Goal: Task Accomplishment & Management: Use online tool/utility

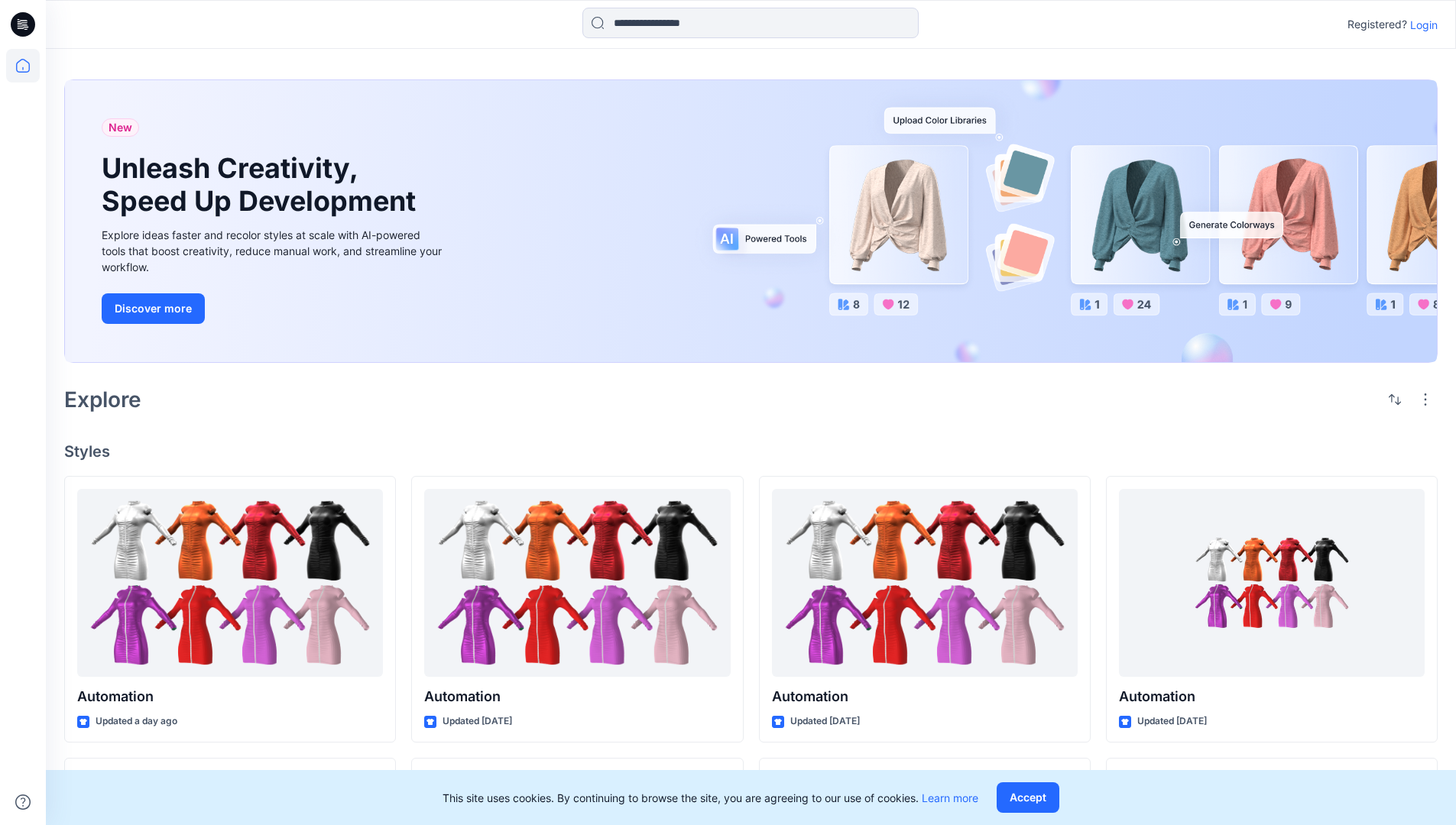
click at [1420, 25] on p "Login" at bounding box center [1424, 25] width 27 height 16
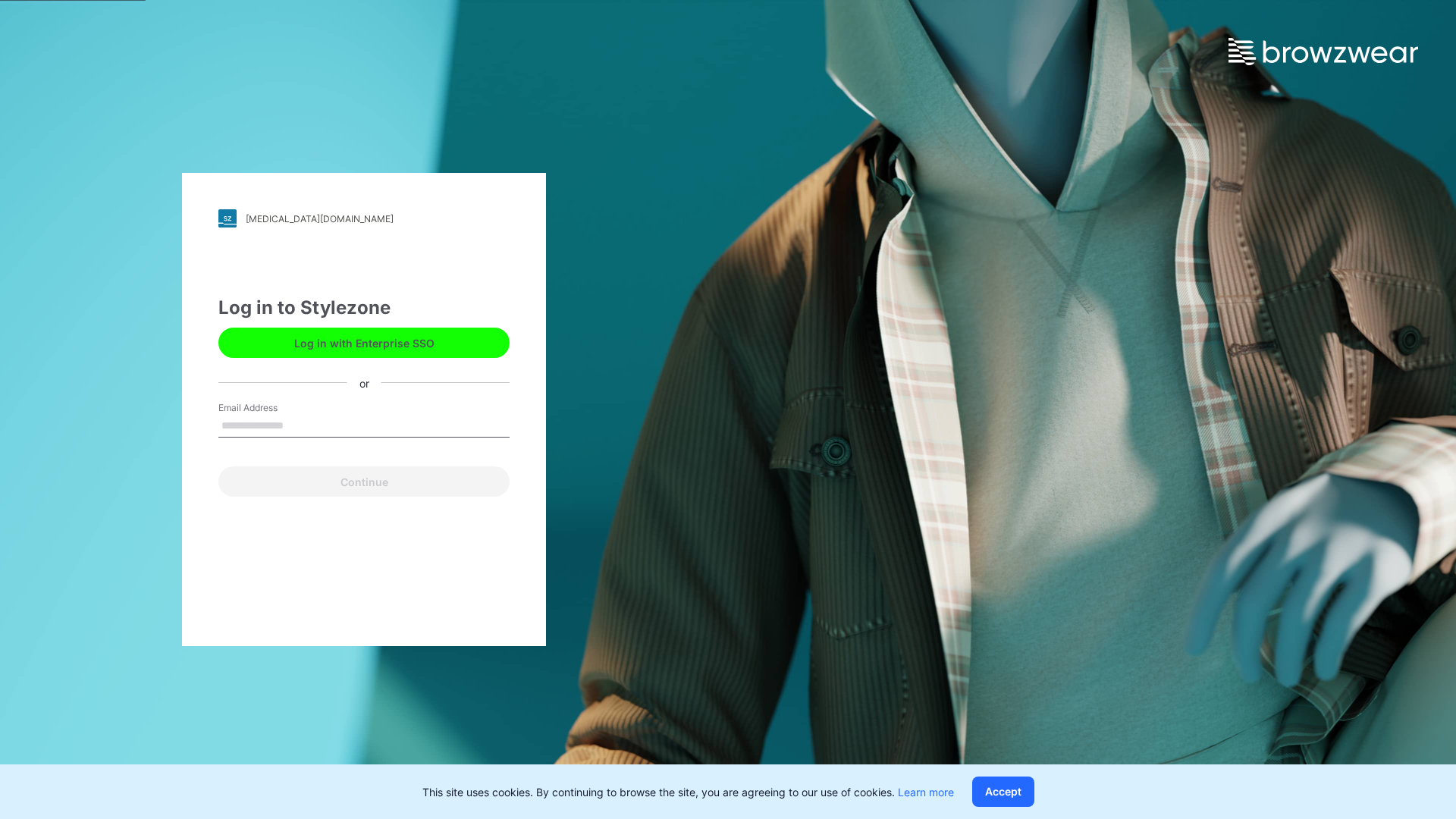
click at [300, 425] on input "Email Address" at bounding box center [363, 426] width 291 height 23
type input "**********"
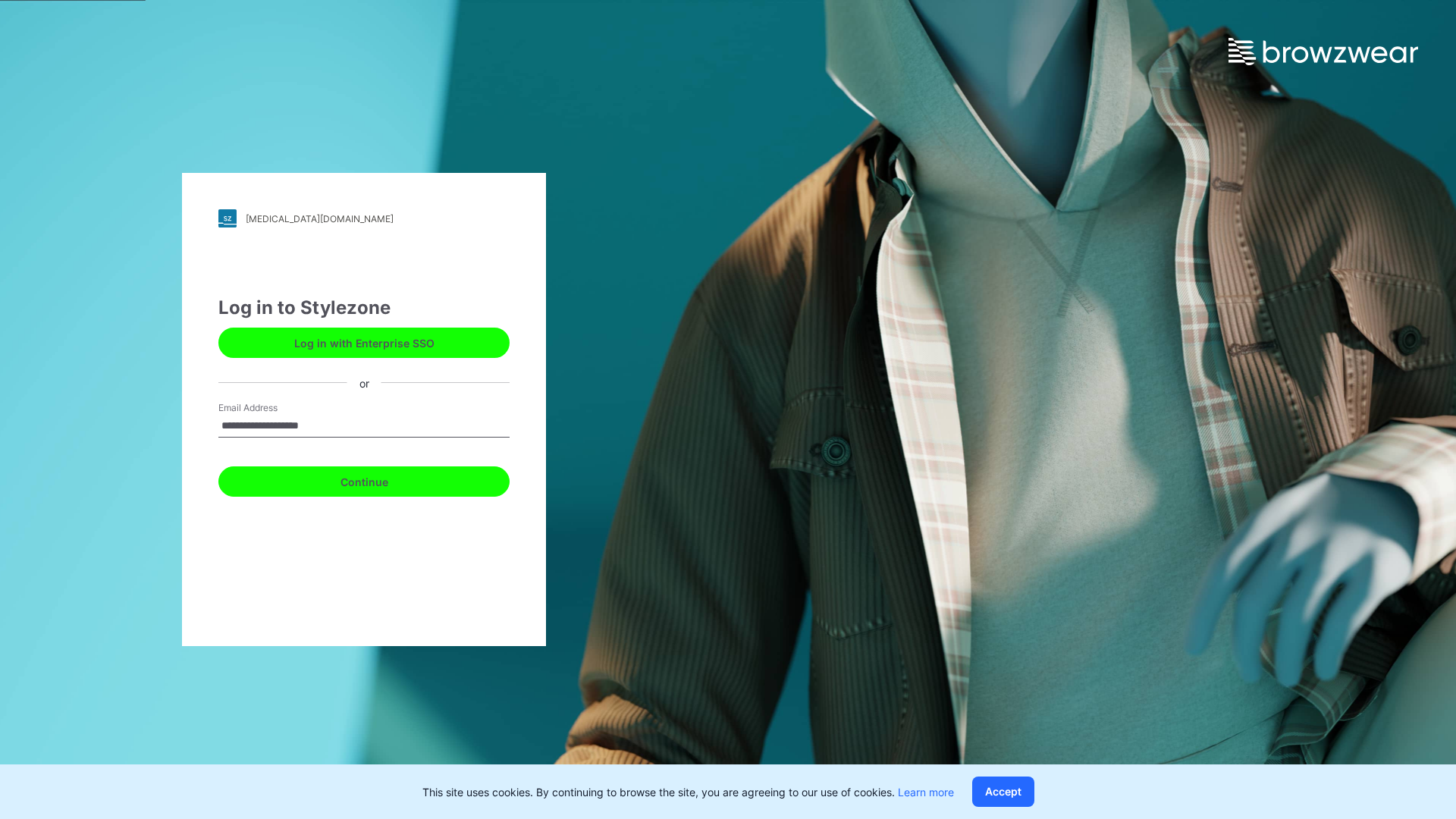
click at [381, 480] on button "Continue" at bounding box center [363, 482] width 291 height 31
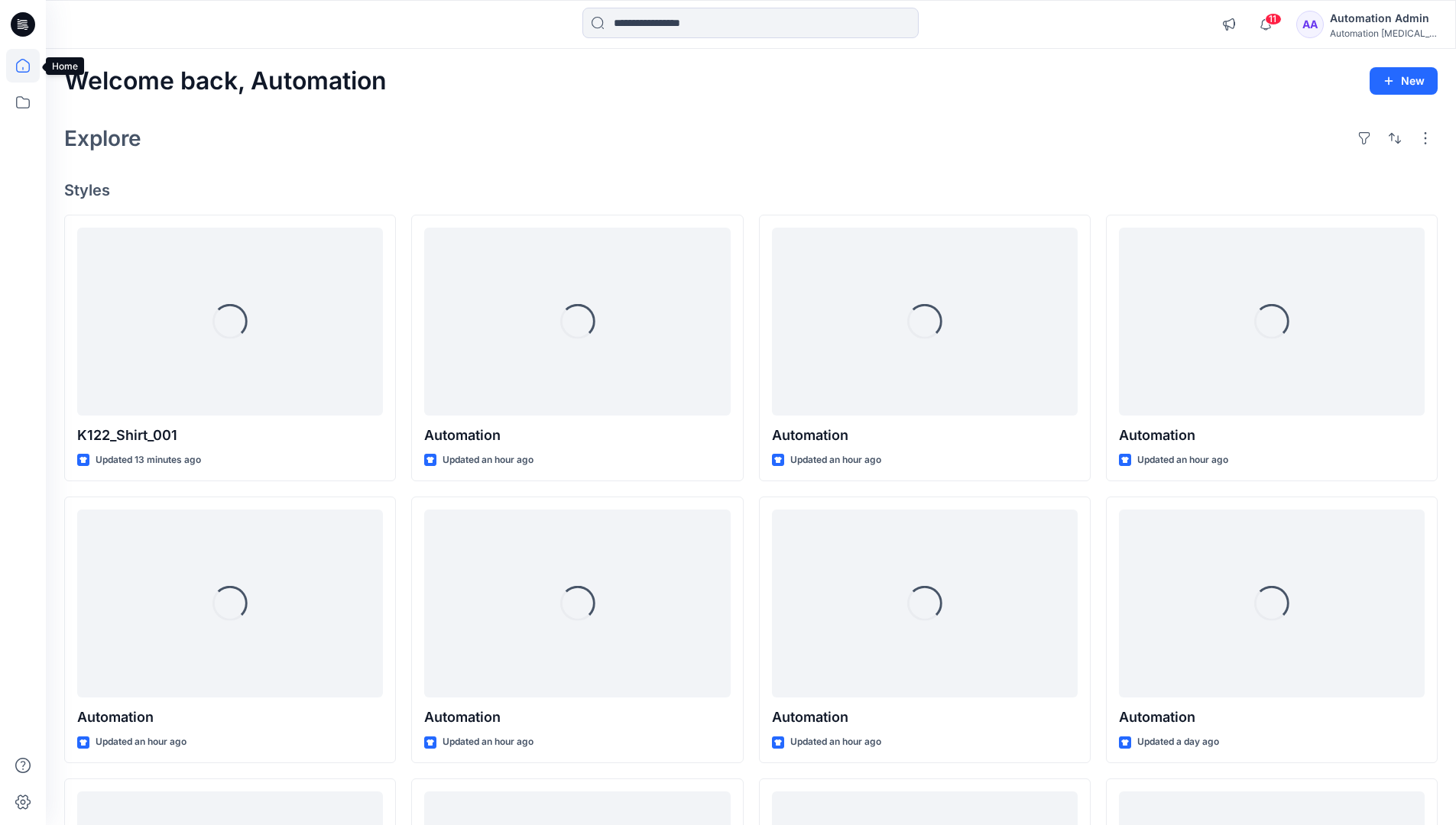
click at [29, 66] on icon at bounding box center [23, 66] width 14 height 14
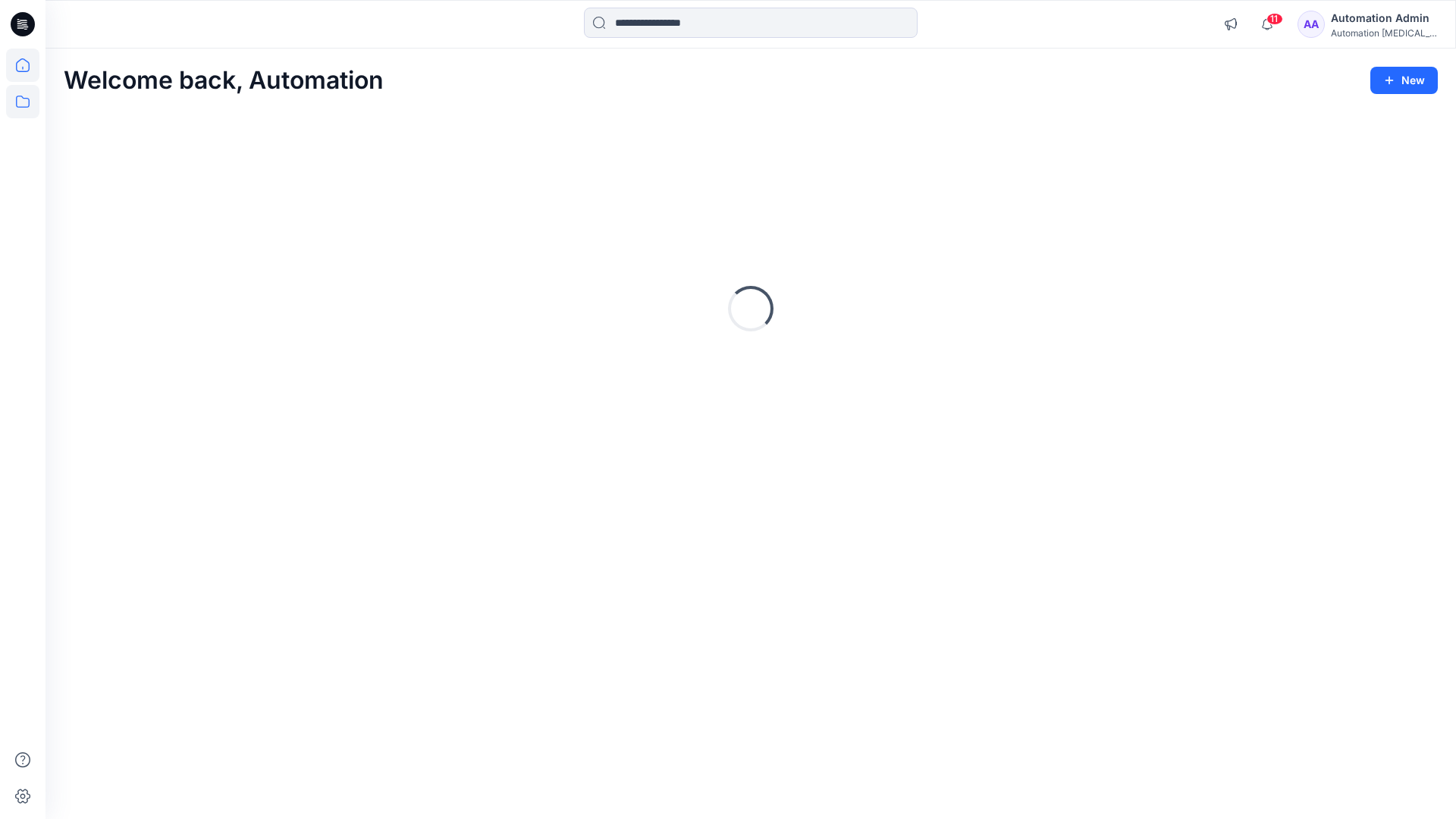
click at [26, 99] on icon at bounding box center [22, 101] width 33 height 33
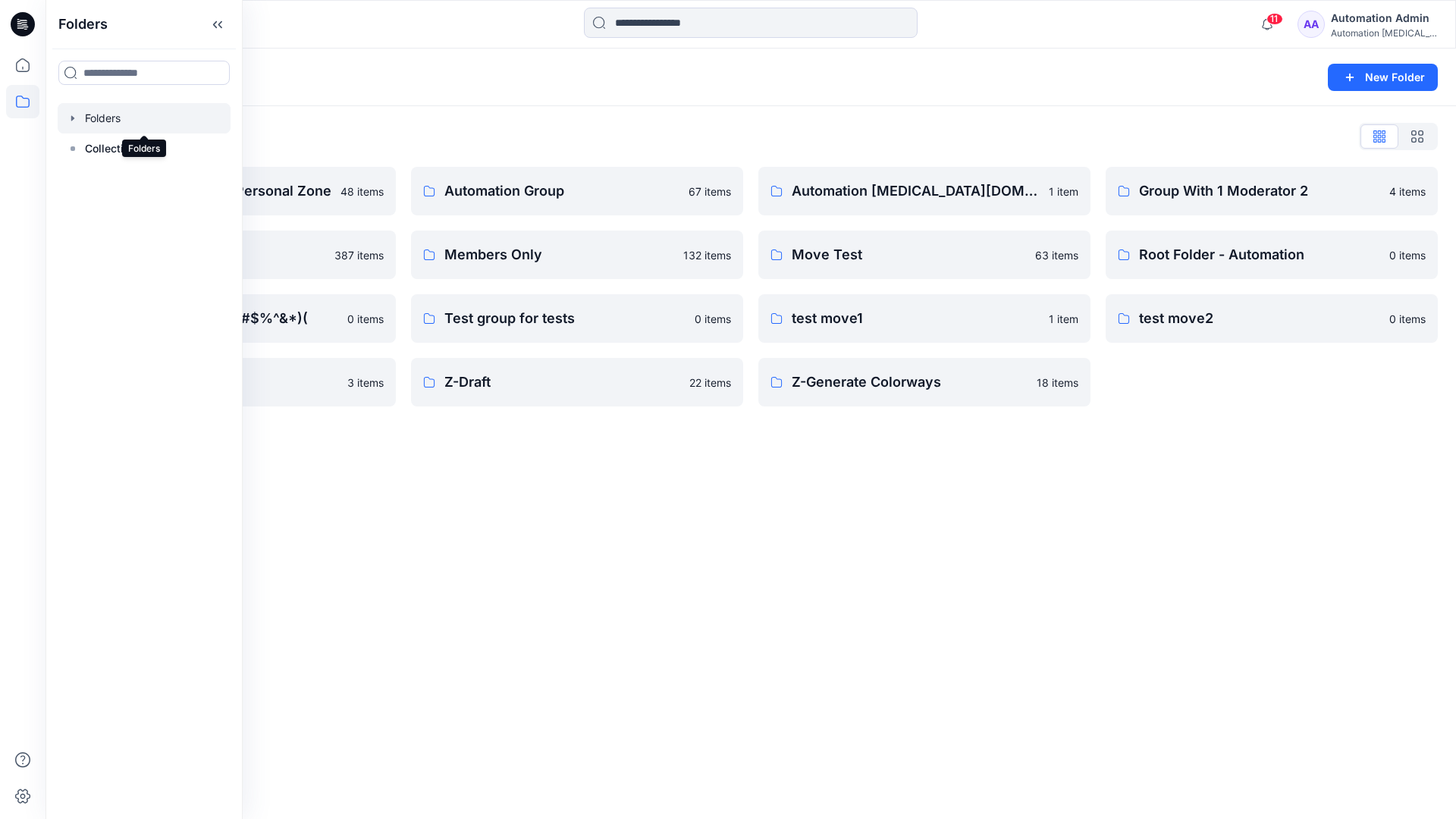
click at [633, 466] on div "Folders New Folder Folders List Automation Admin's Personal Zone 48 items membe…" at bounding box center [751, 434] width 1411 height 771
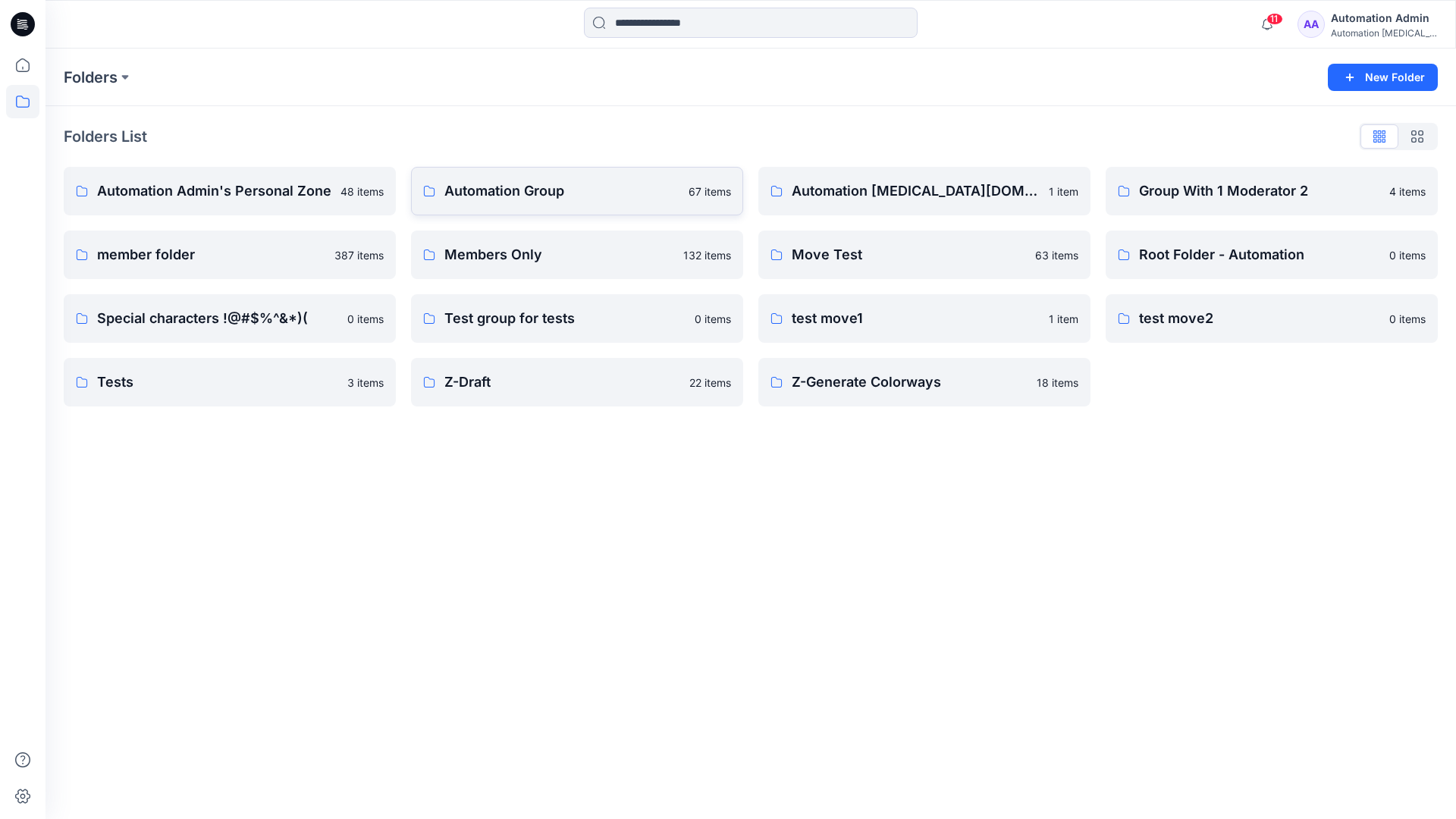
click at [532, 189] on p "Automation Group" at bounding box center [562, 191] width 235 height 21
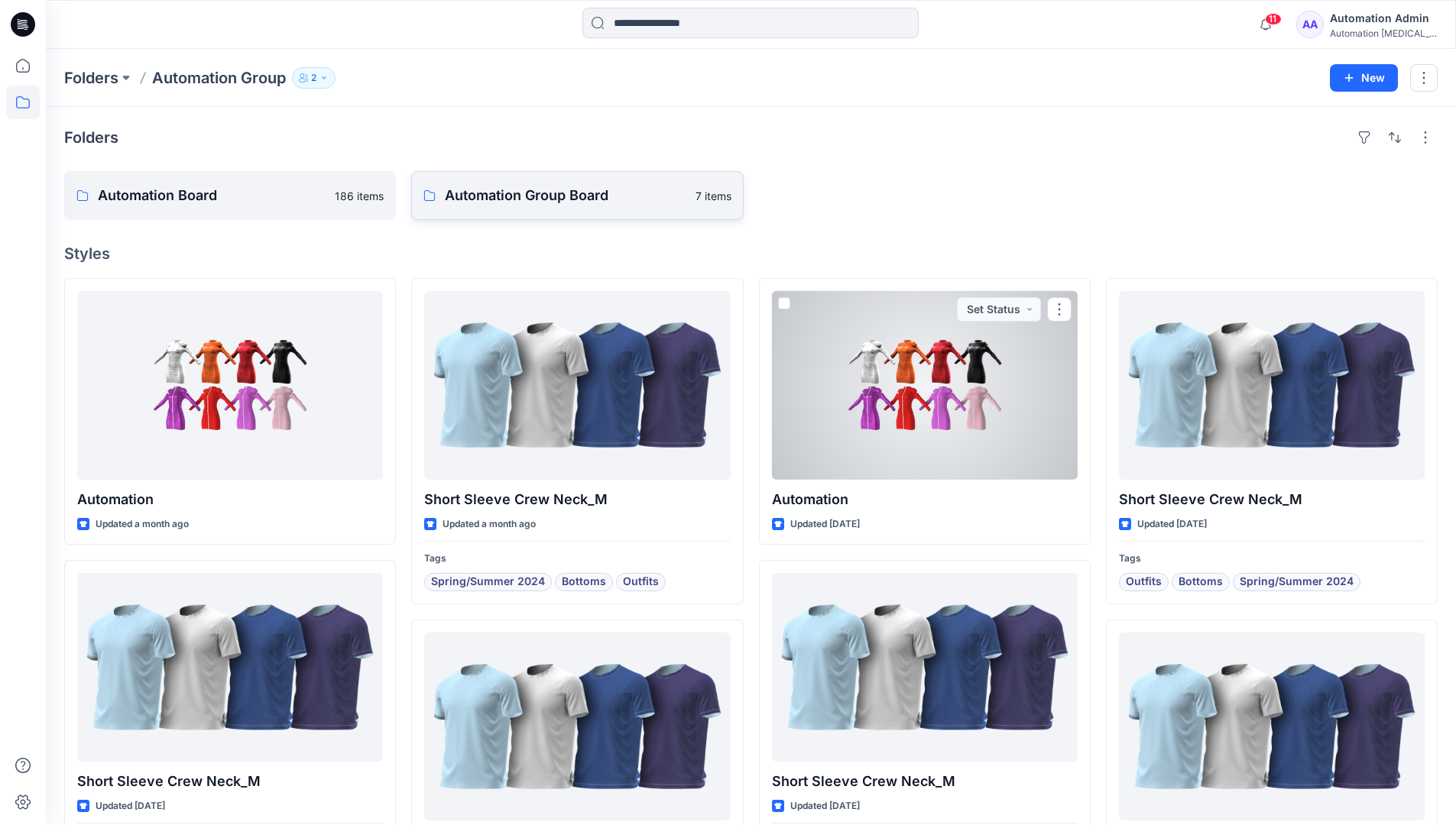
click at [559, 209] on link "Automation Group Board 7 items" at bounding box center [577, 195] width 332 height 49
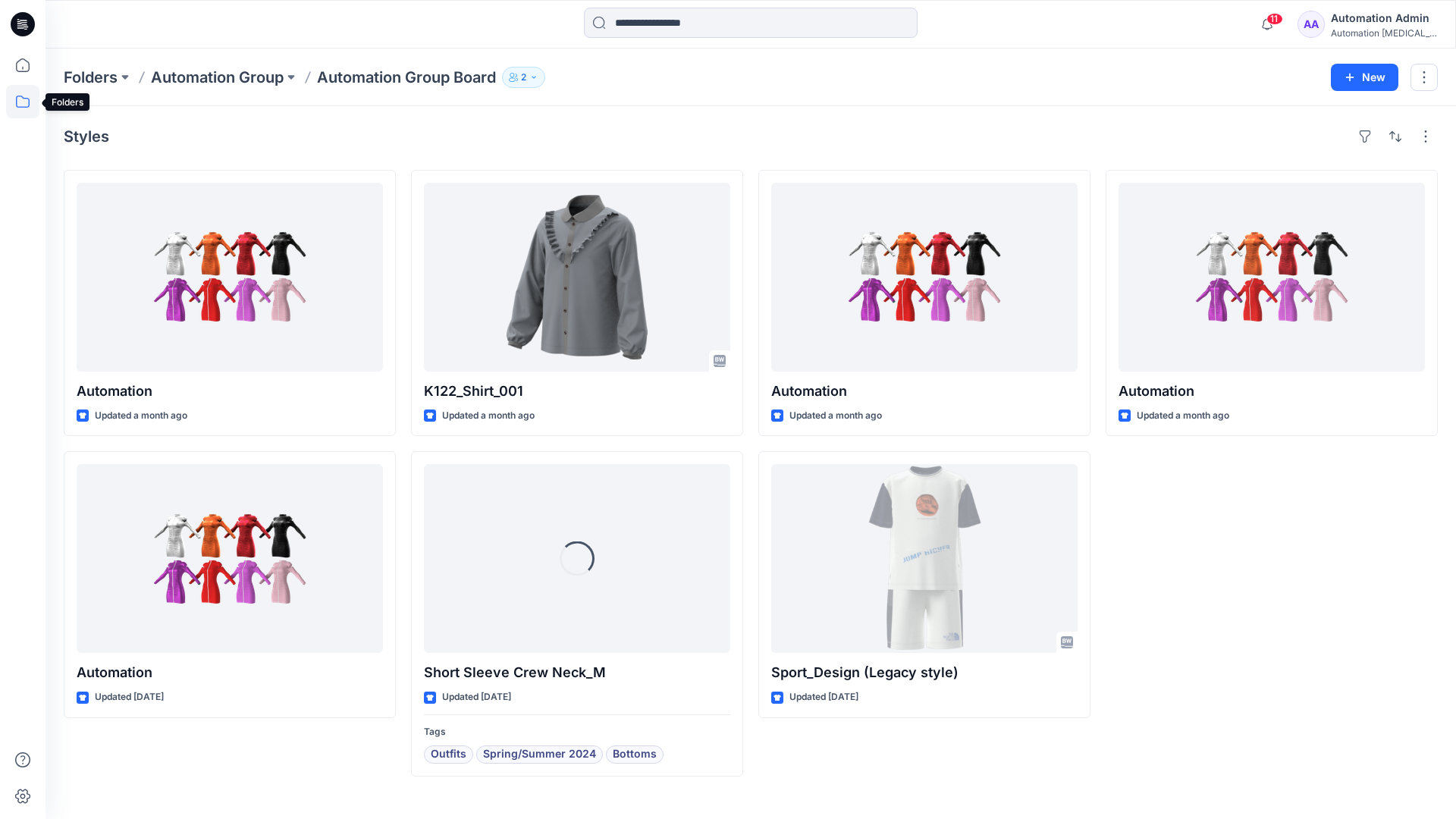
click at [21, 99] on icon at bounding box center [22, 101] width 33 height 33
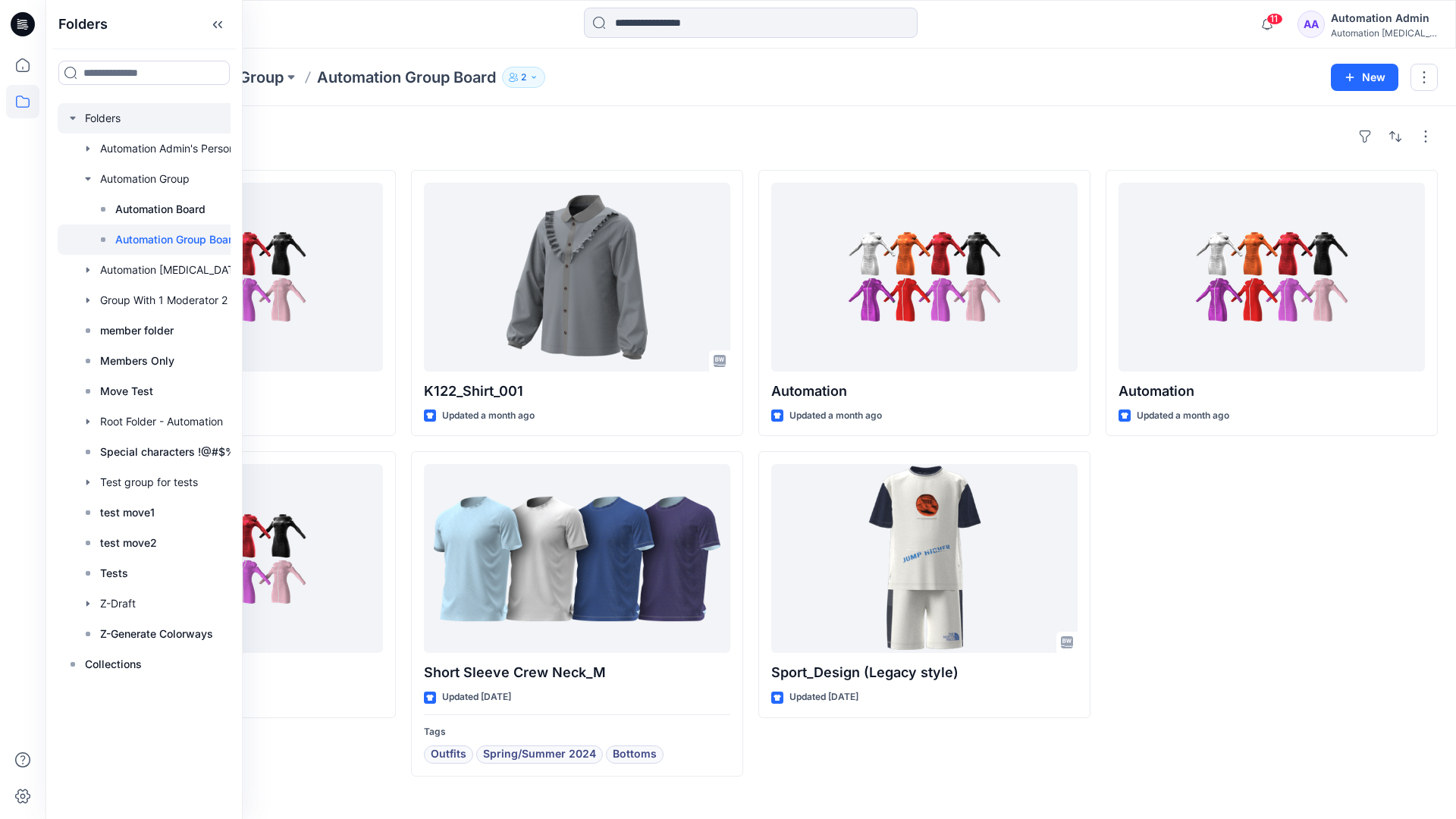
click at [92, 117] on div at bounding box center [164, 119] width 212 height 31
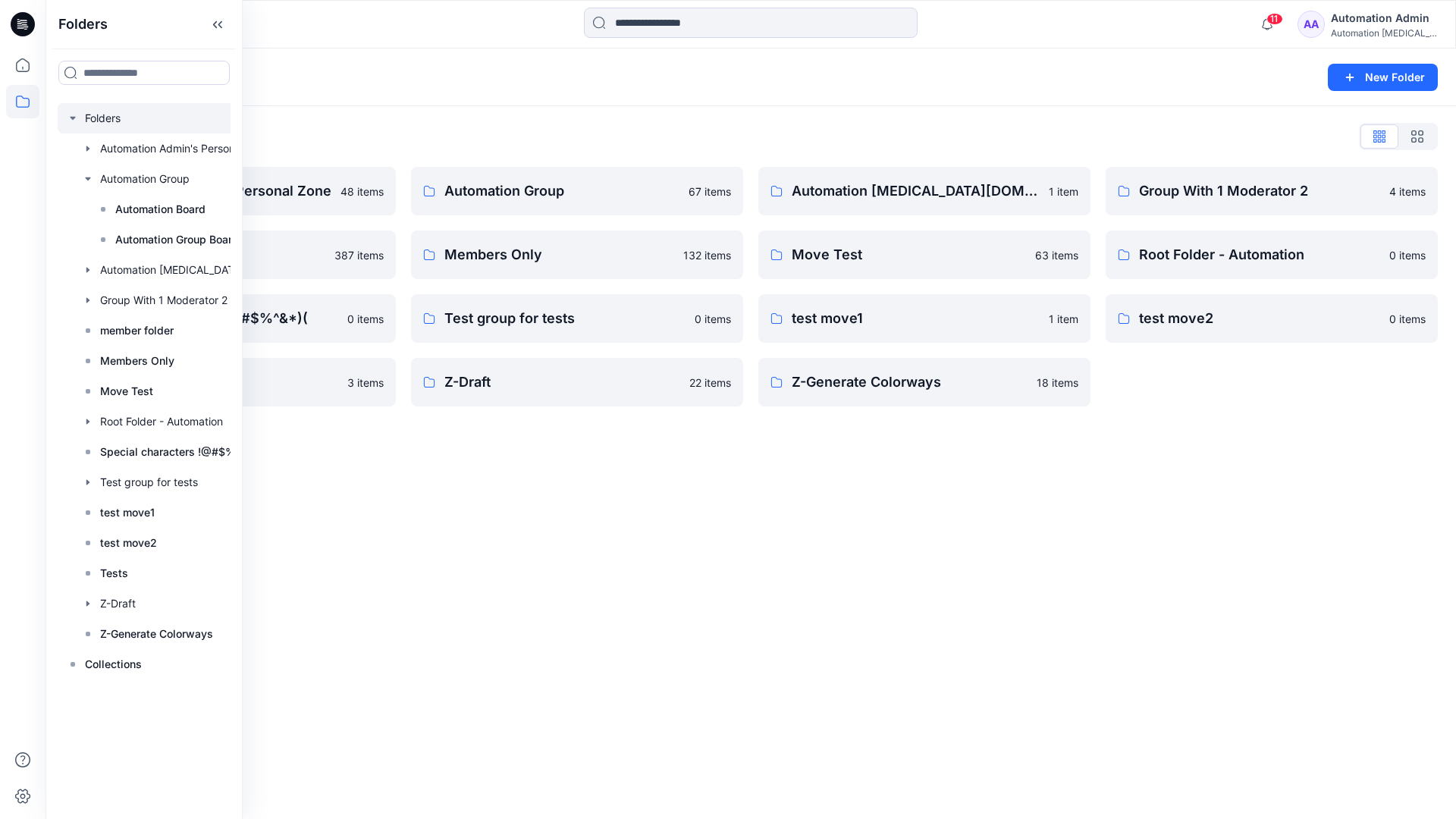
click at [74, 116] on icon "button" at bounding box center [73, 118] width 12 height 12
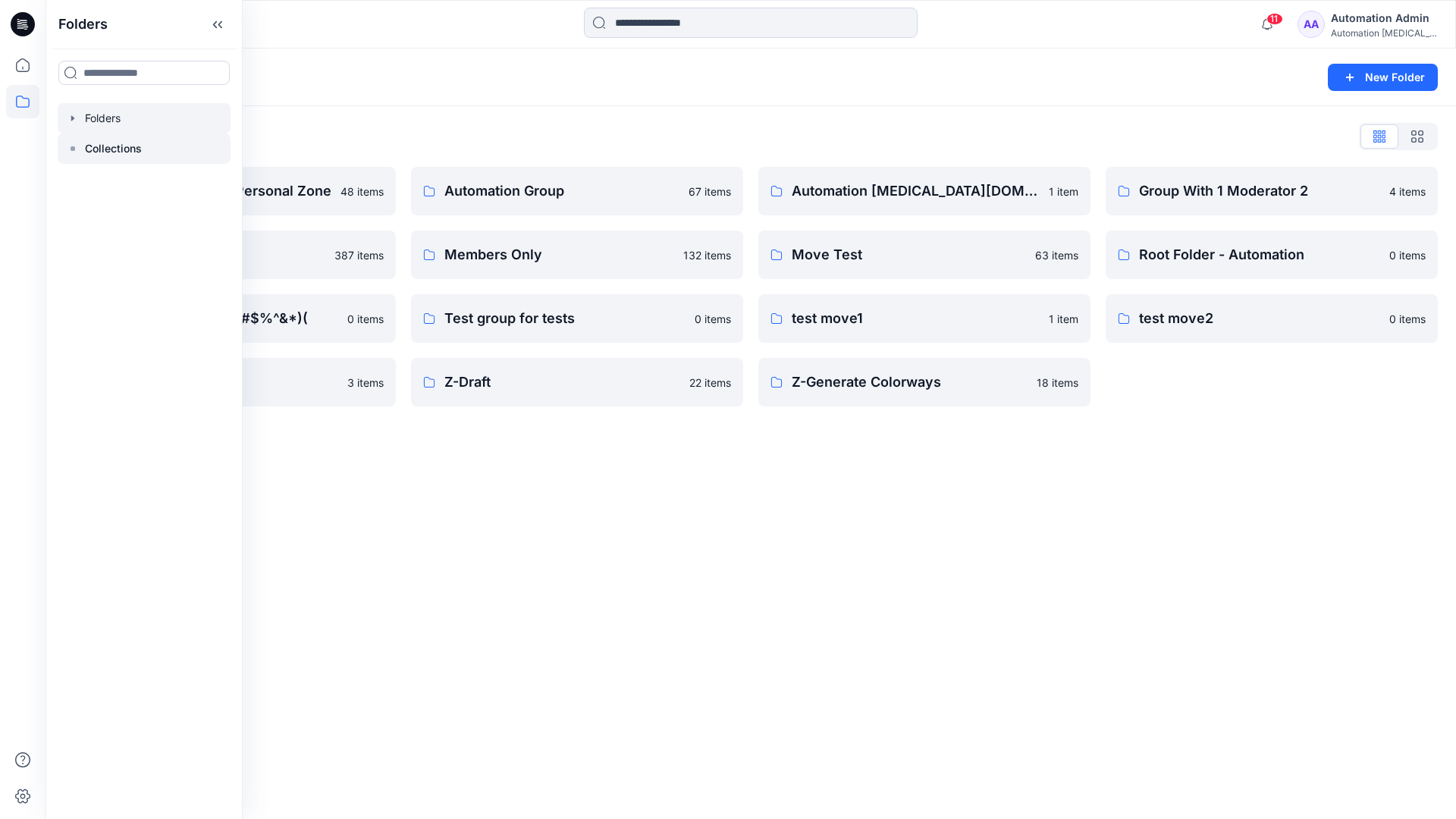
click at [98, 147] on p "Collections" at bounding box center [113, 148] width 57 height 18
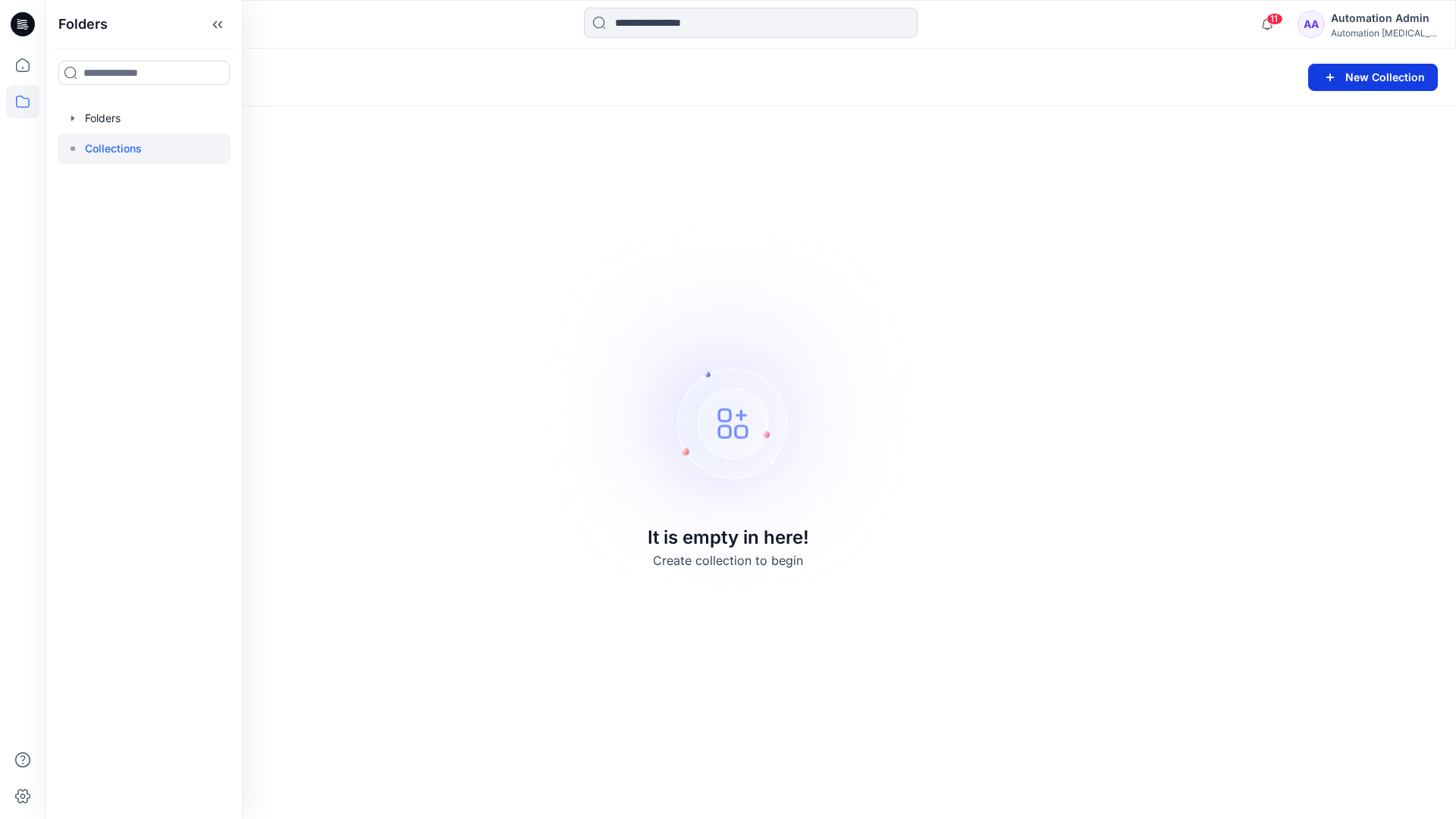
click at [1345, 80] on button "New Collection" at bounding box center [1373, 77] width 130 height 27
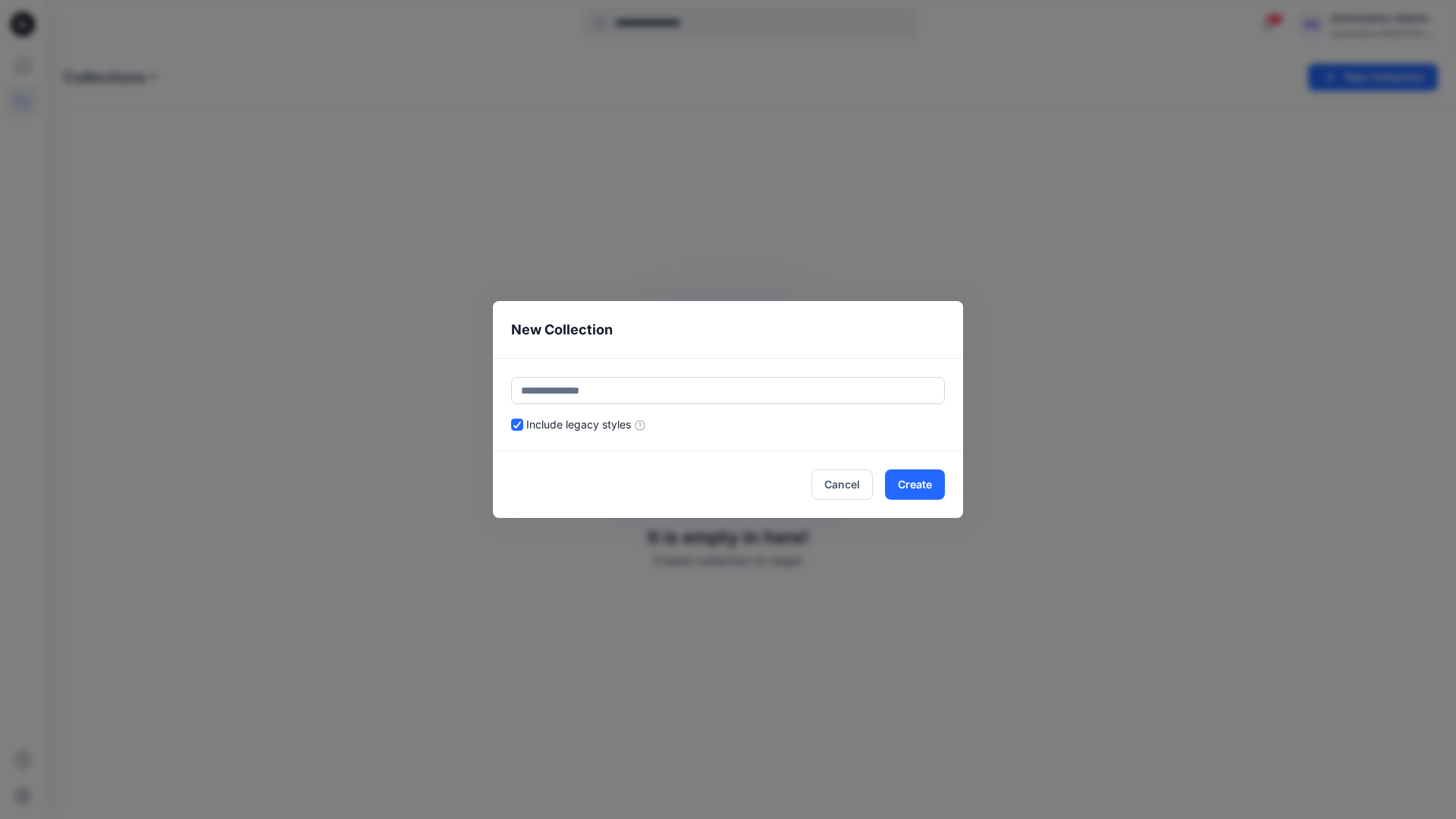
click at [681, 380] on input "text" at bounding box center [727, 390] width 434 height 27
type input "**********"
click at [925, 488] on button "Create" at bounding box center [915, 485] width 60 height 31
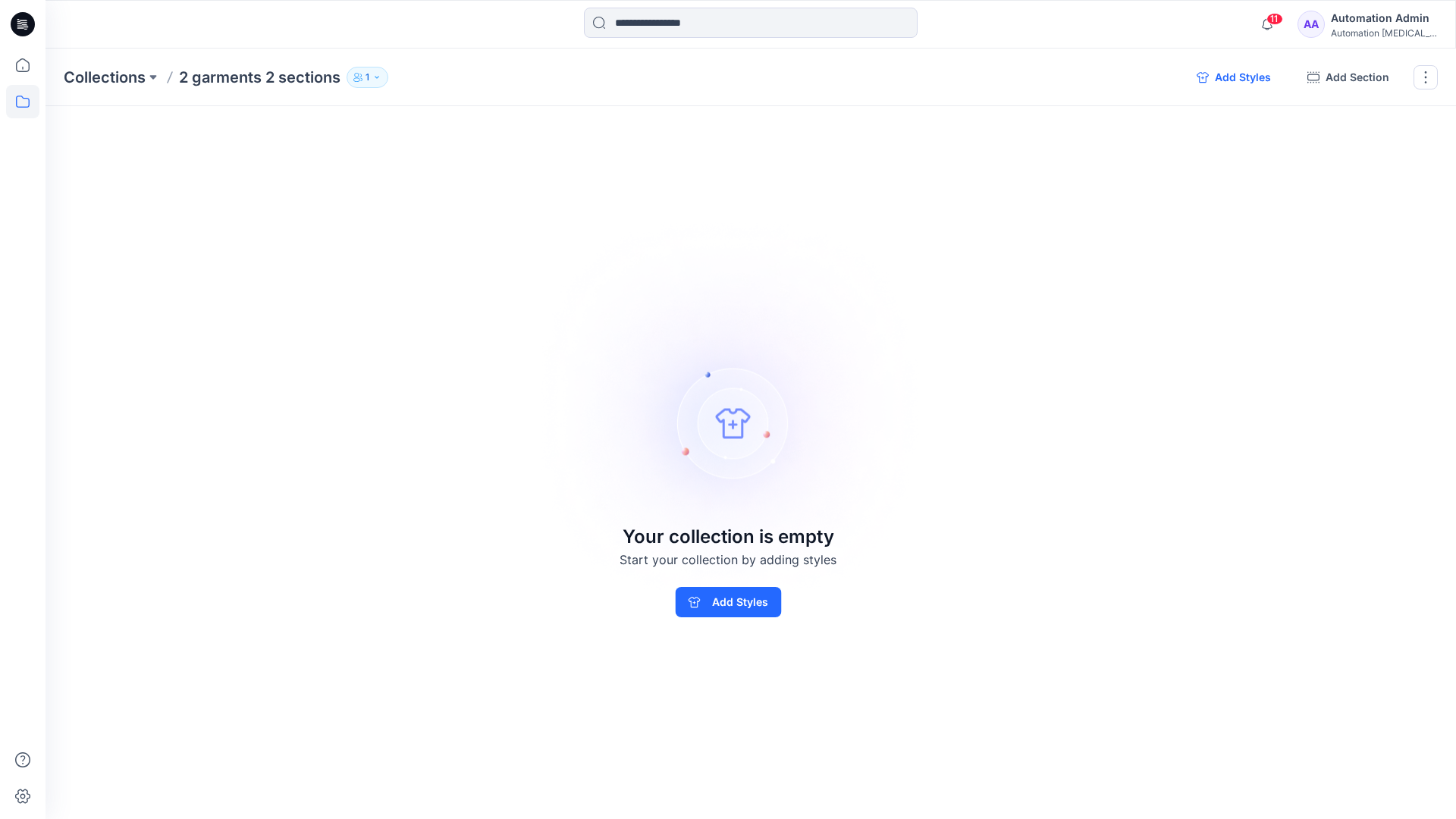
click at [1229, 81] on button "Add Styles" at bounding box center [1234, 77] width 98 height 25
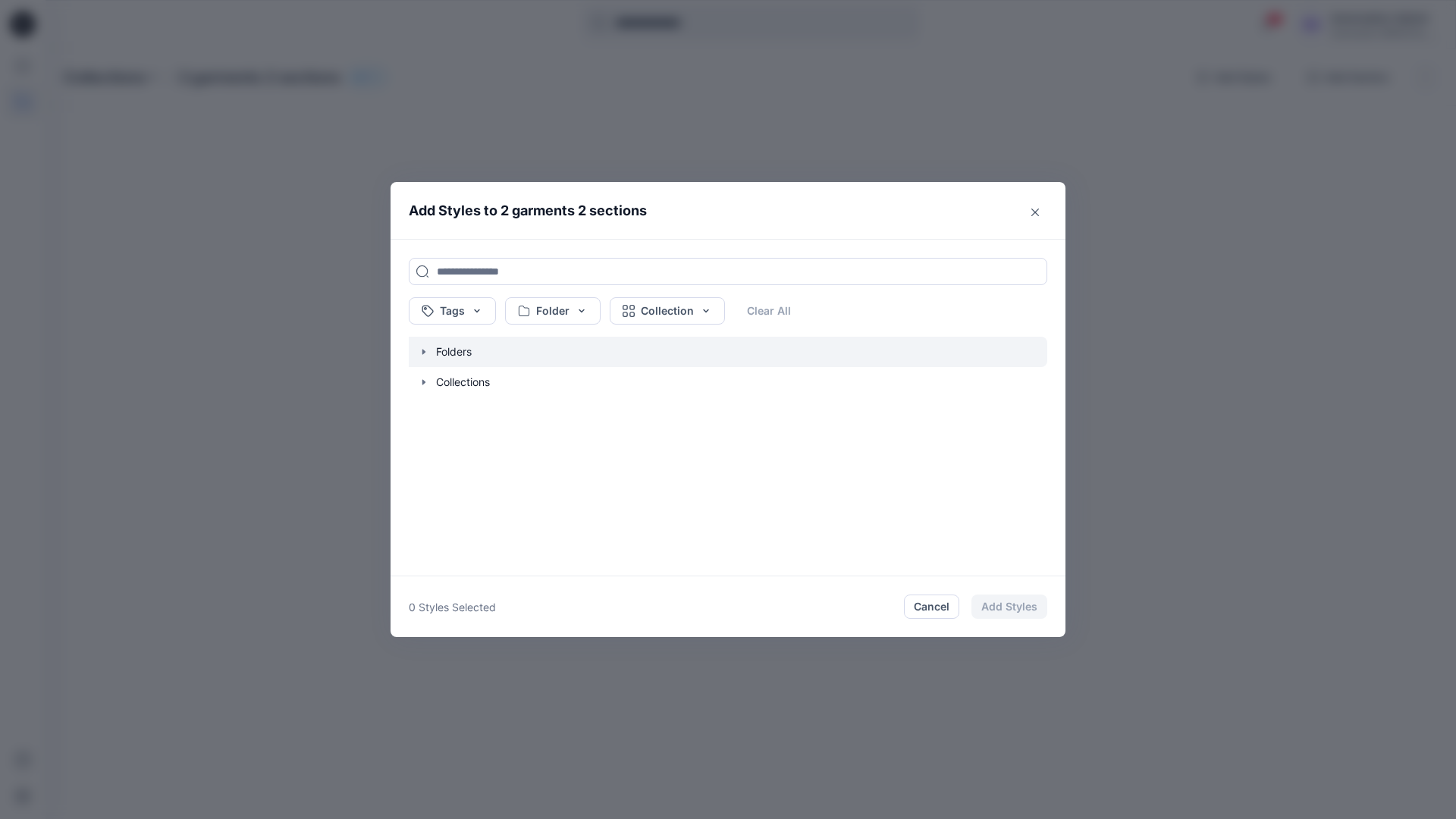
click at [423, 353] on icon "button" at bounding box center [424, 351] width 3 height 5
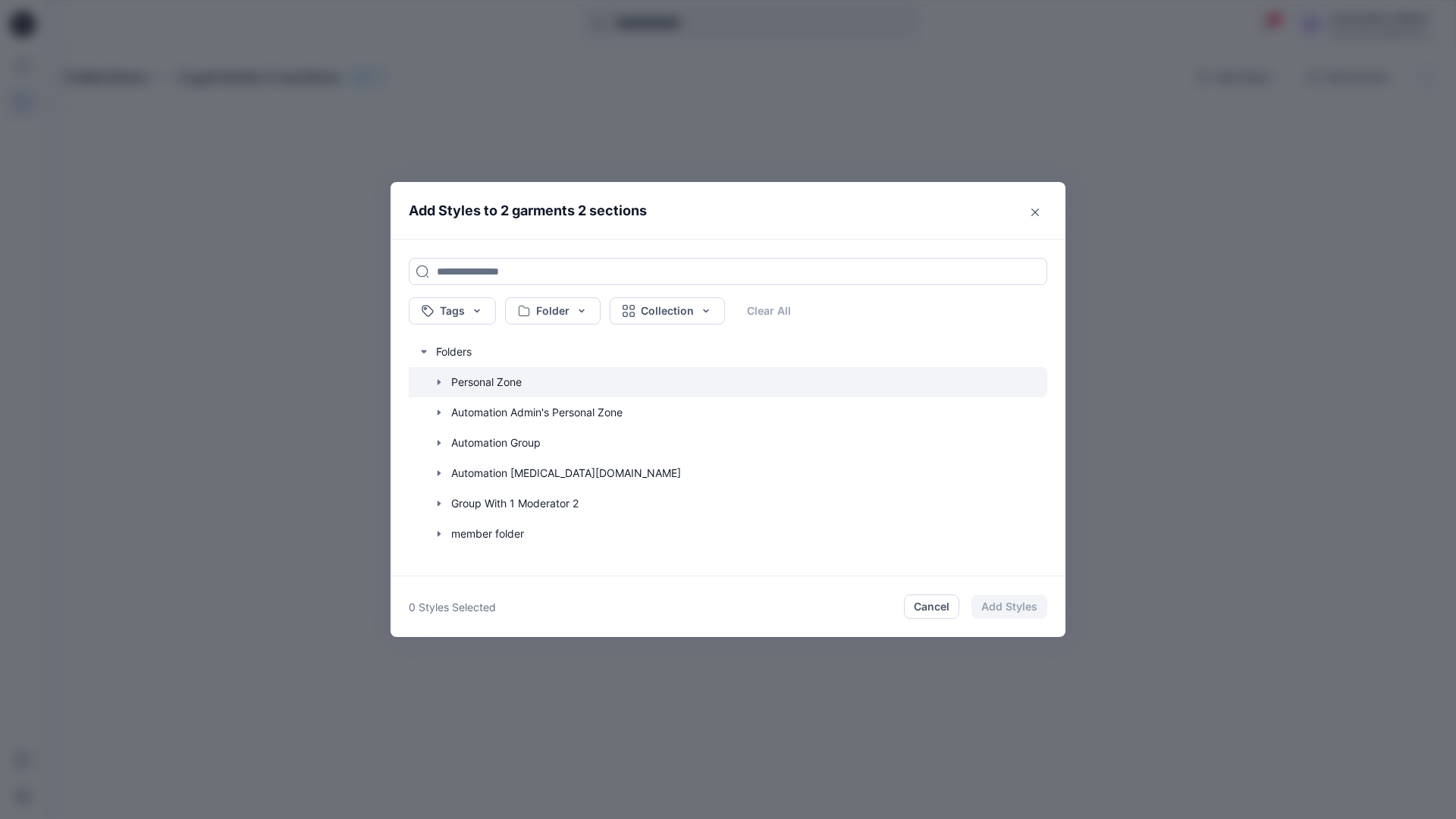
click at [437, 380] on icon "button" at bounding box center [439, 382] width 12 height 12
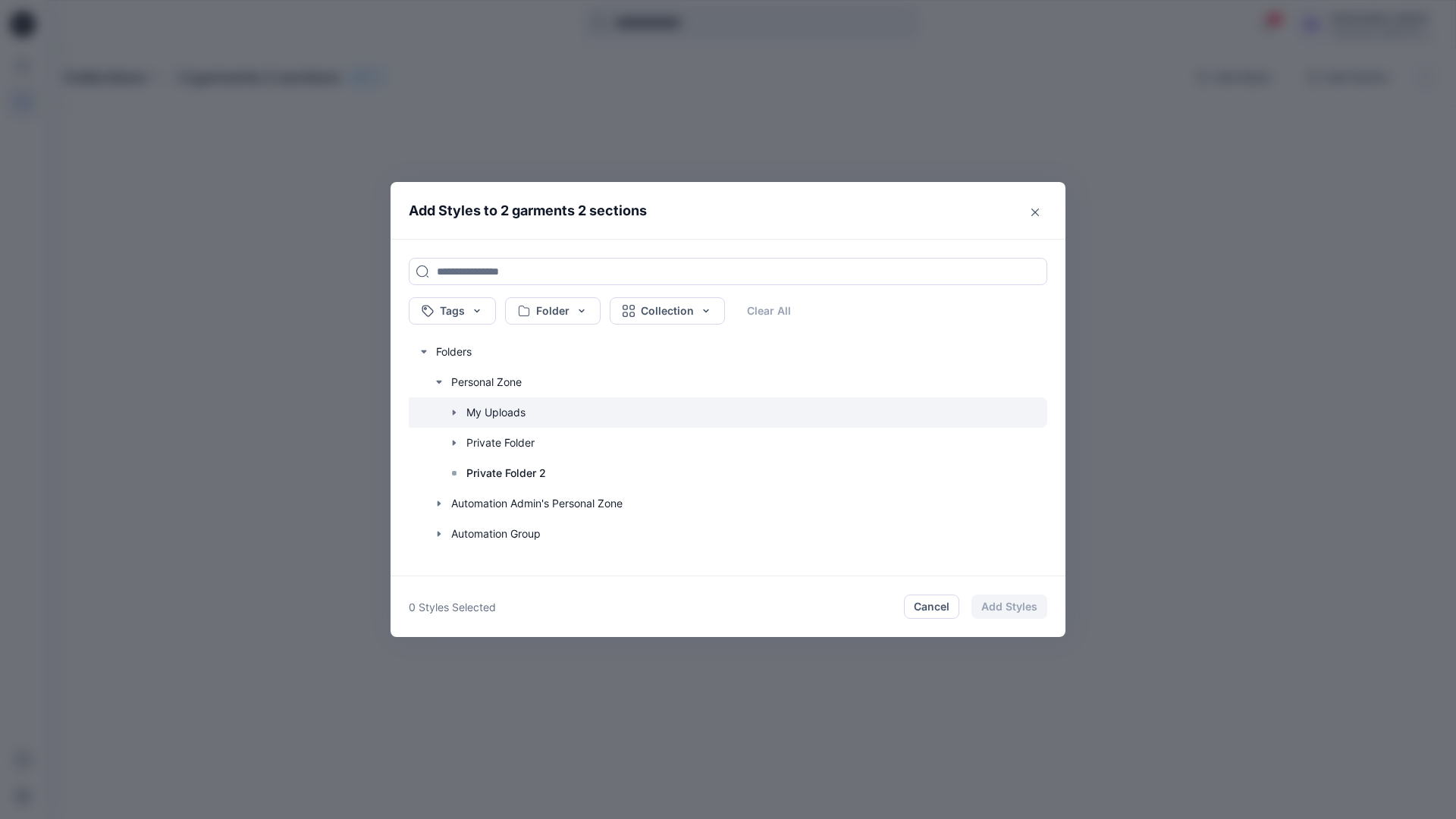
click at [454, 411] on icon "button" at bounding box center [454, 412] width 12 height 12
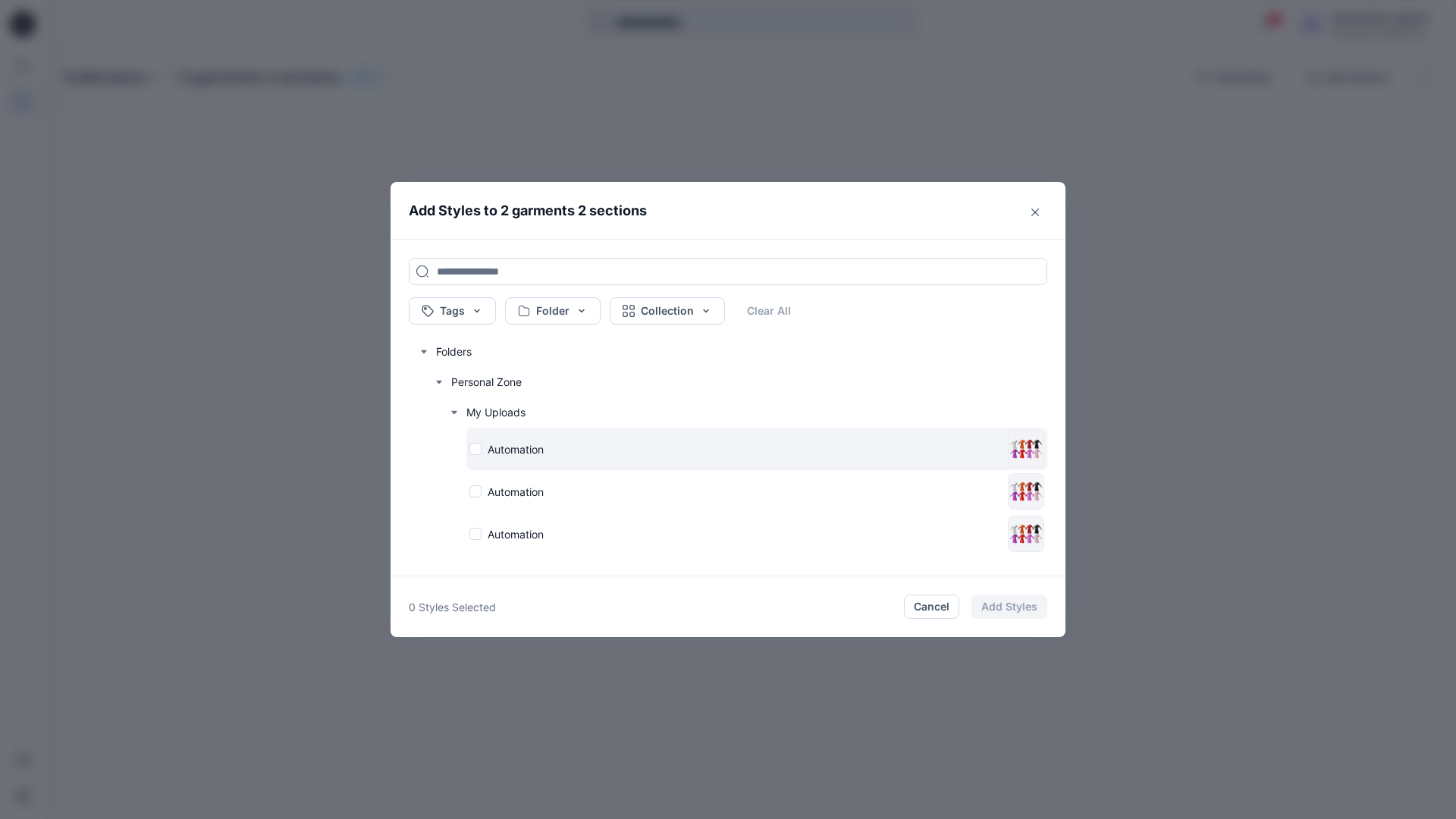
click at [475, 448] on div "Automation" at bounding box center [735, 449] width 532 height 16
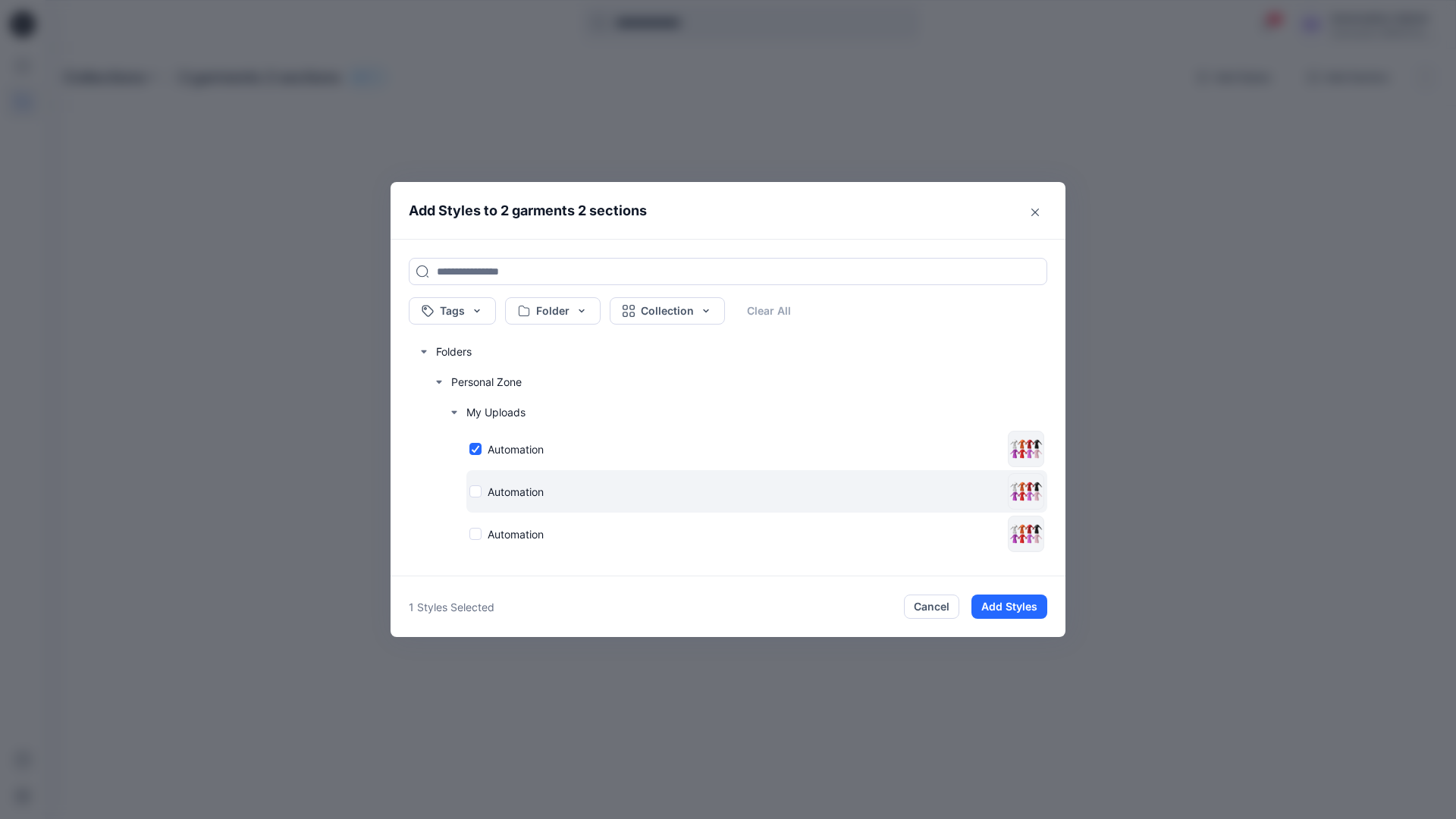
click at [476, 491] on div "Automation" at bounding box center [735, 491] width 532 height 16
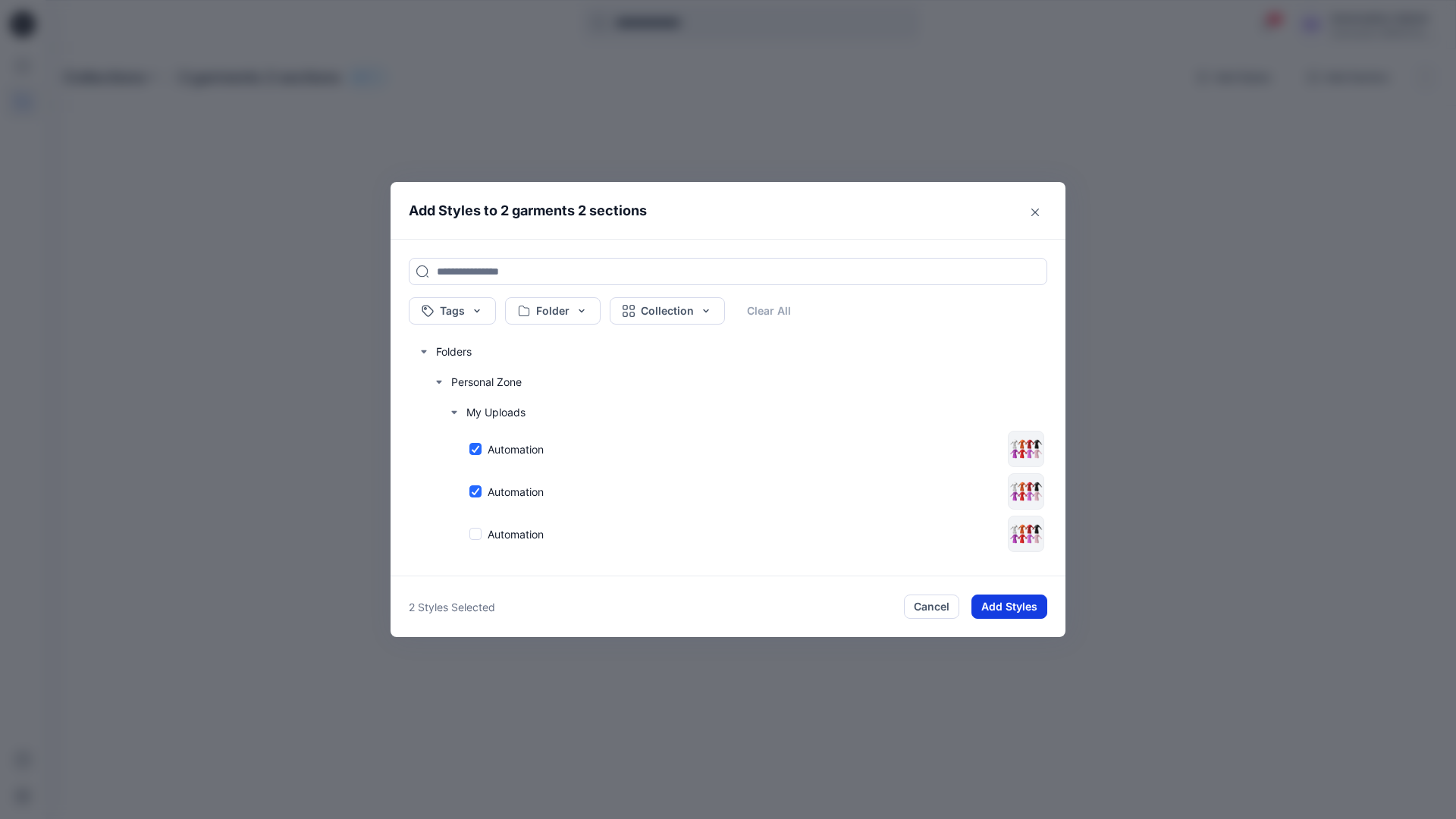
click at [1022, 603] on button "Add Styles" at bounding box center [1009, 607] width 76 height 25
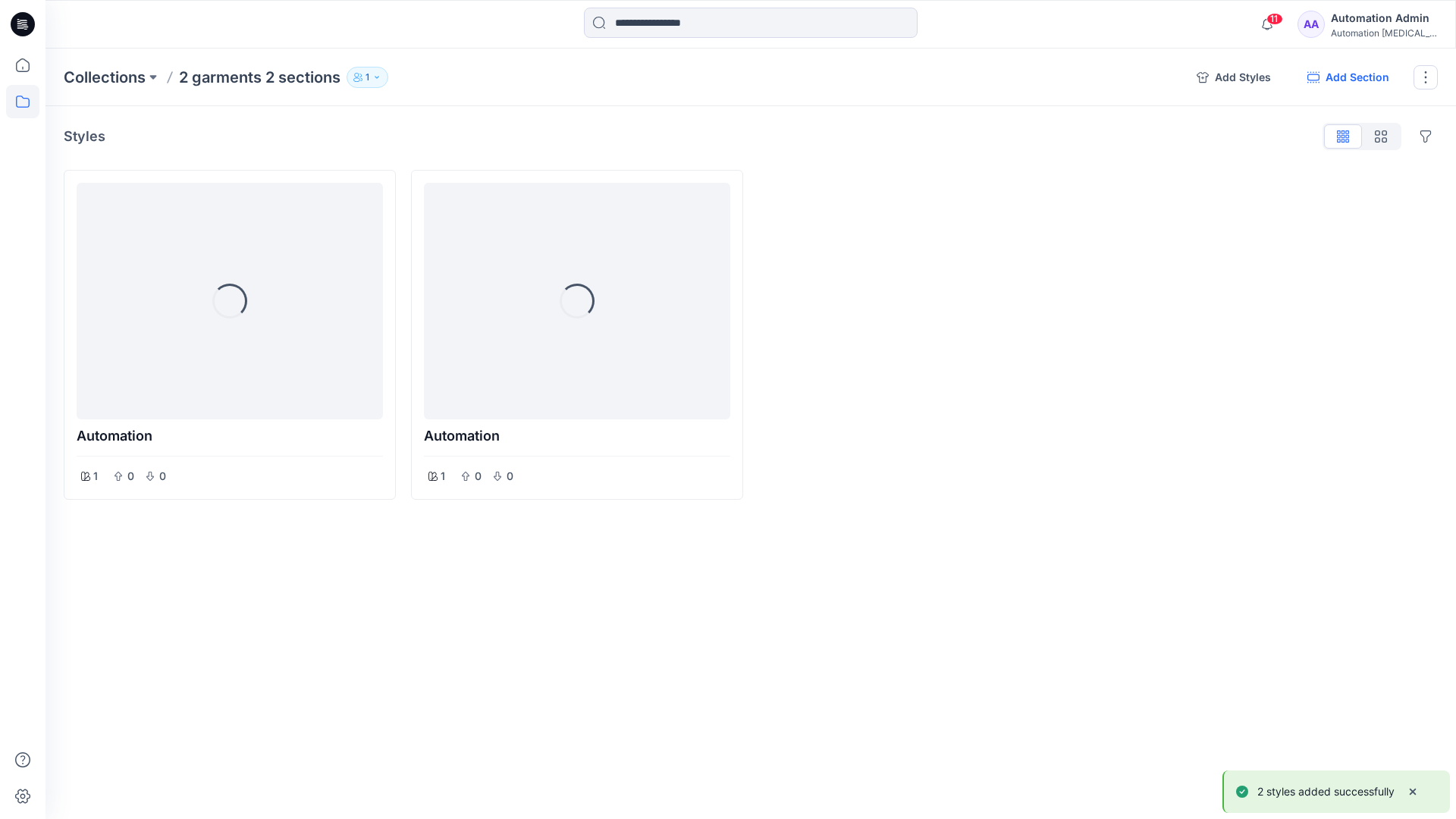
click at [1364, 78] on button "Add Section" at bounding box center [1348, 77] width 106 height 25
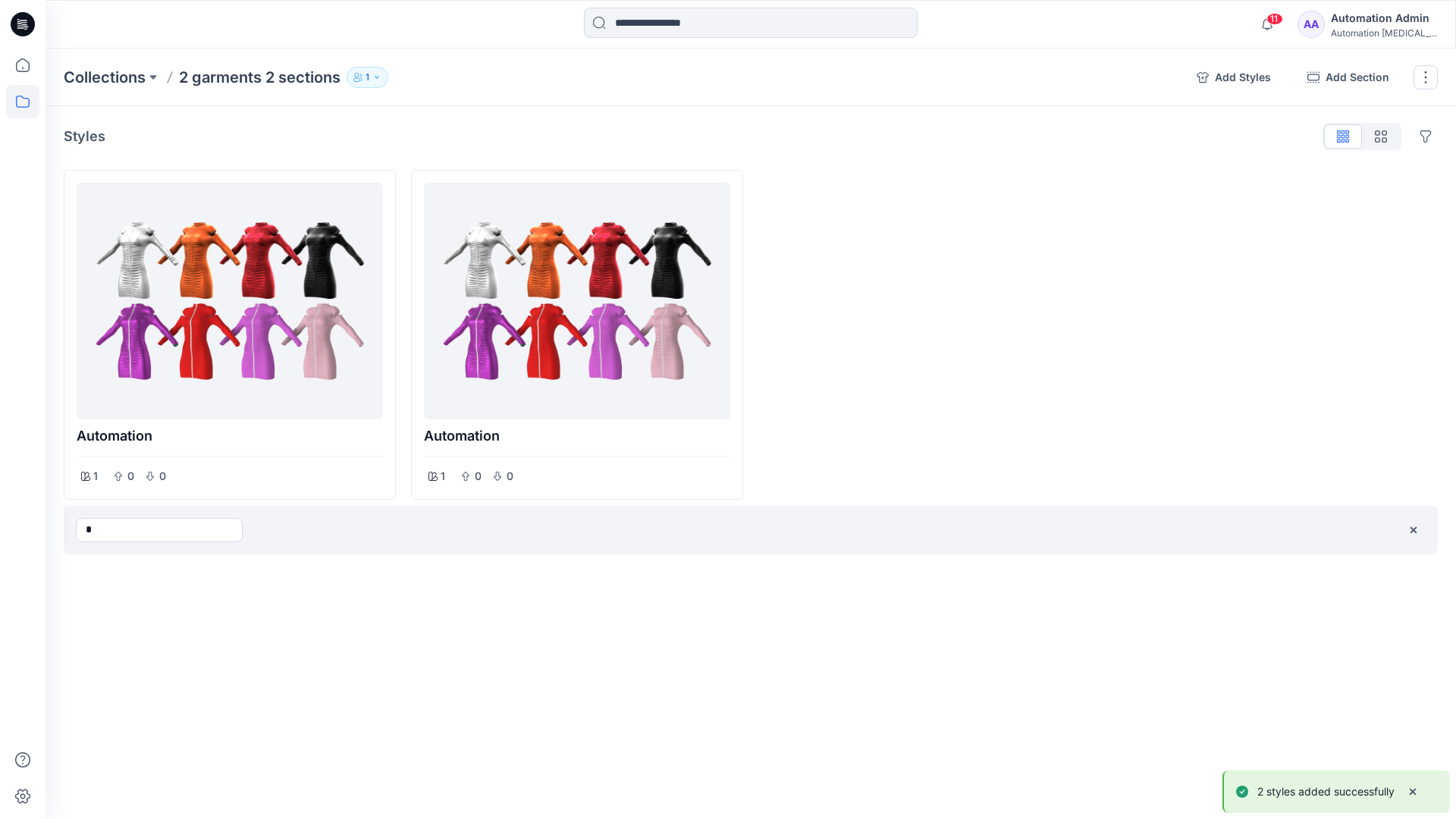
type input "*"
click at [868, 598] on div "Collections 2 garments 2 sections 1 Add Styles Add Section Rename Collection Cl…" at bounding box center [751, 434] width 1411 height 771
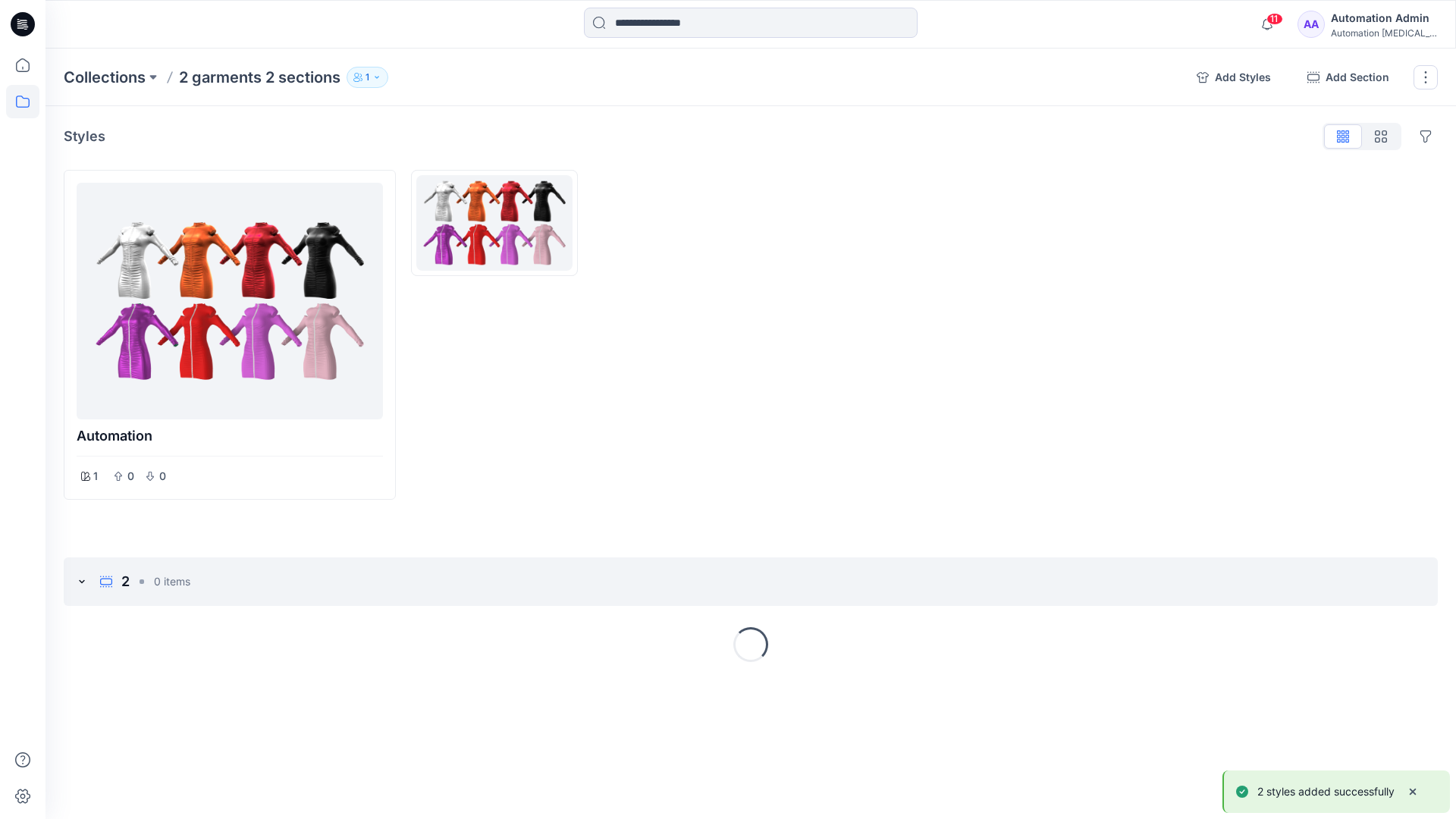
drag, startPoint x: 868, startPoint y: 598, endPoint x: 386, endPoint y: 616, distance: 482.3
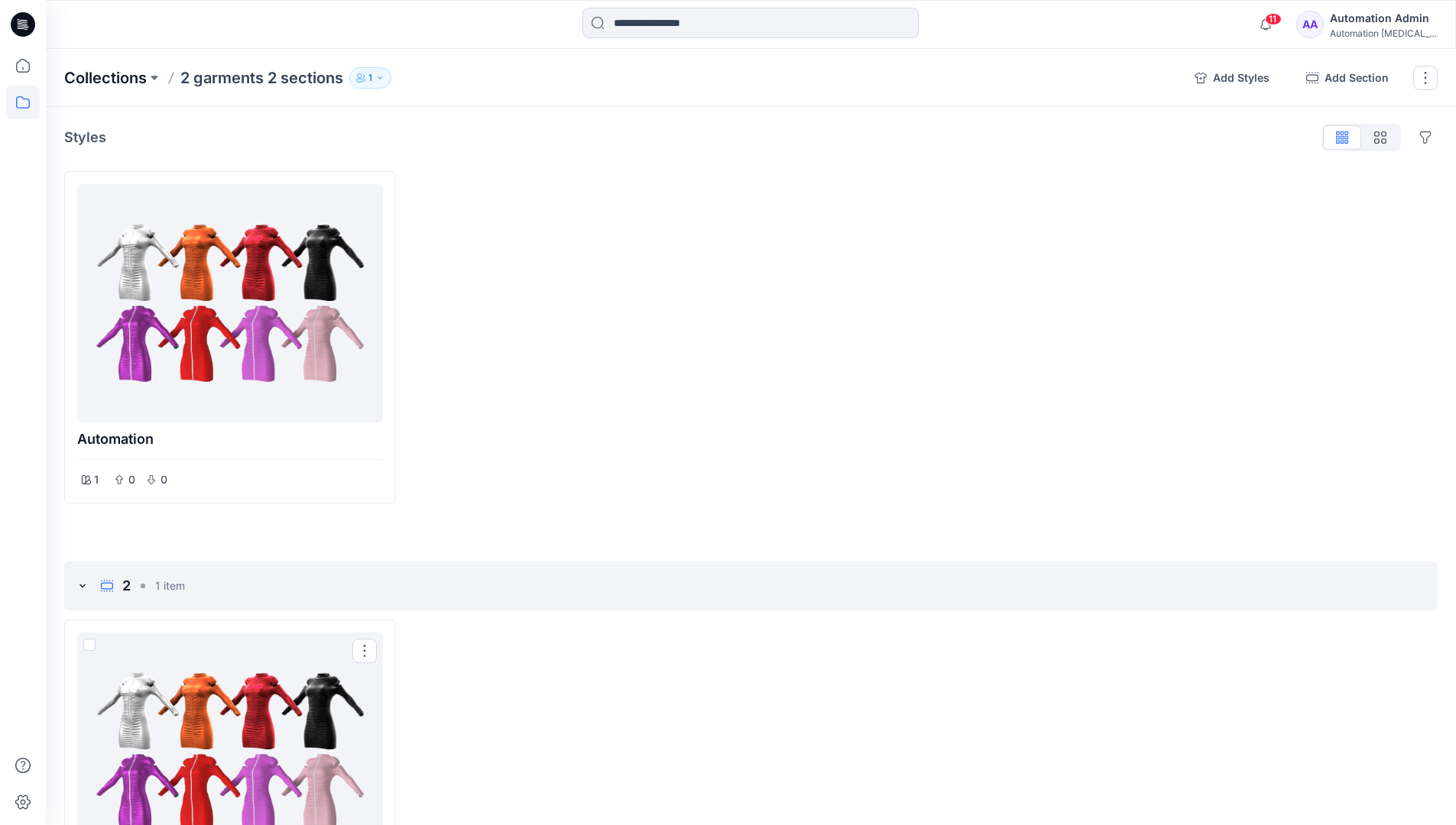
click at [121, 73] on p "Collections" at bounding box center [105, 78] width 83 height 21
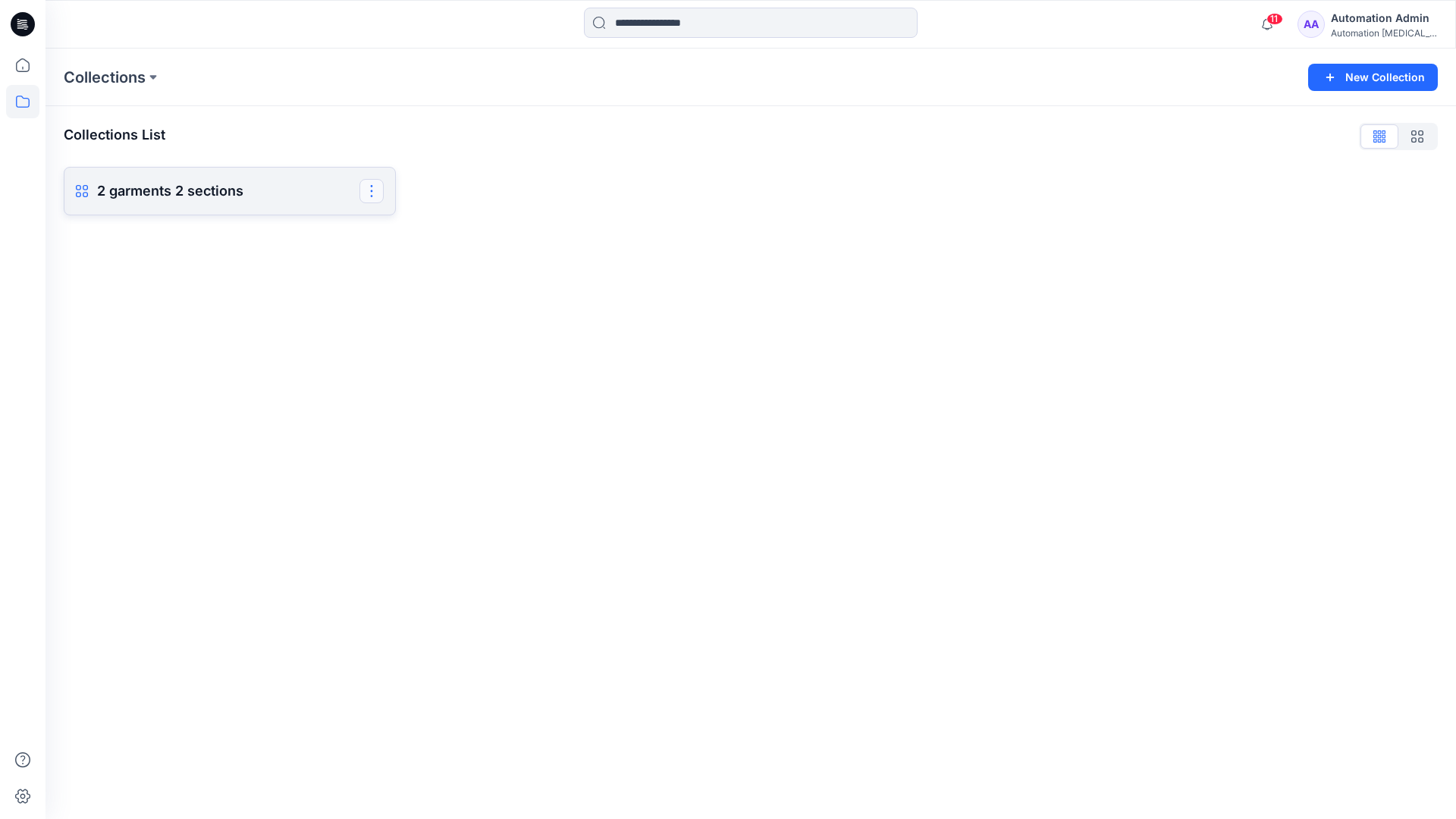
click at [378, 197] on button "button" at bounding box center [372, 191] width 25 height 25
click at [294, 330] on button "Delete Collection" at bounding box center [299, 330] width 164 height 28
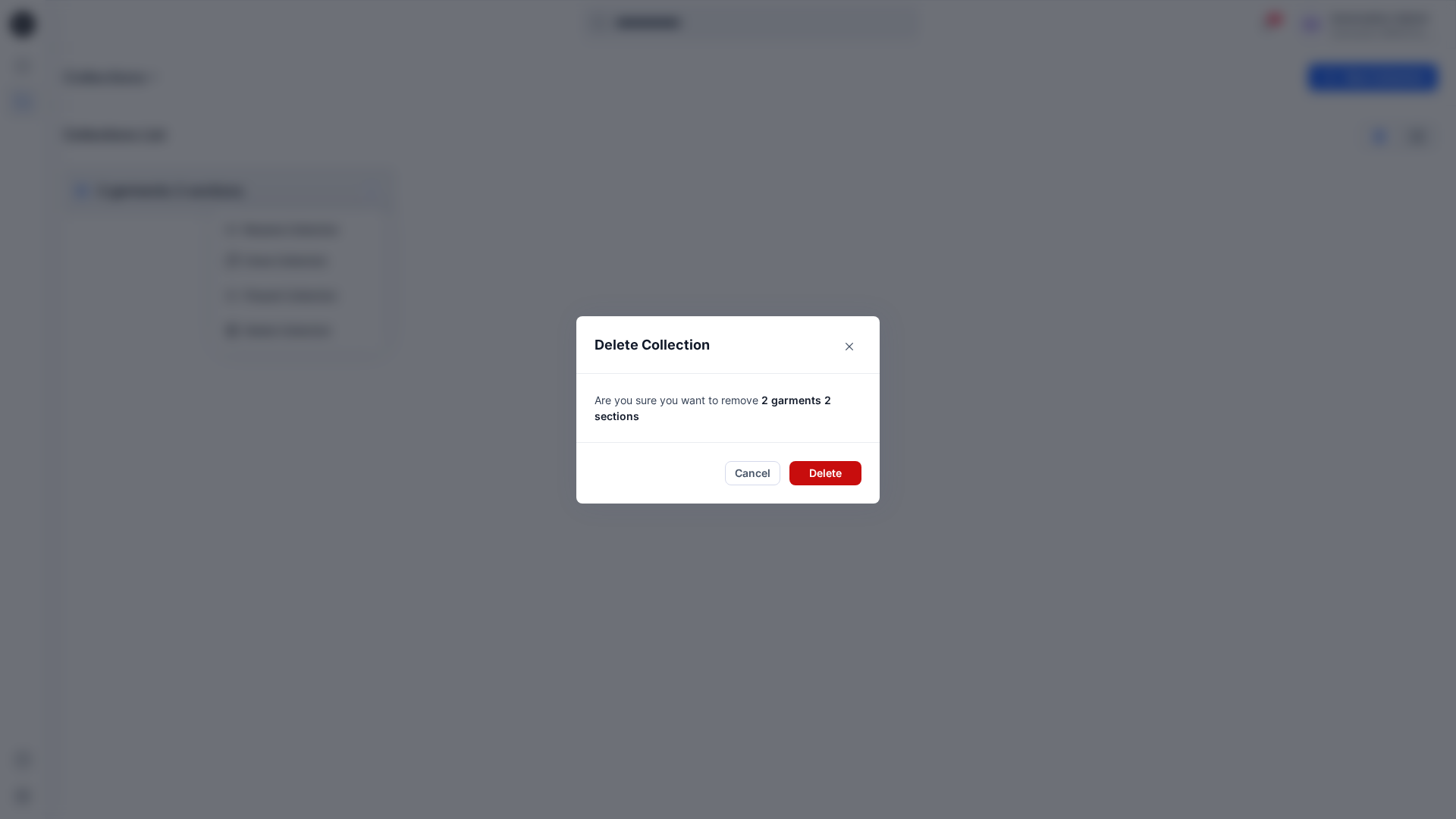
click at [827, 473] on button "Delete" at bounding box center [825, 473] width 72 height 25
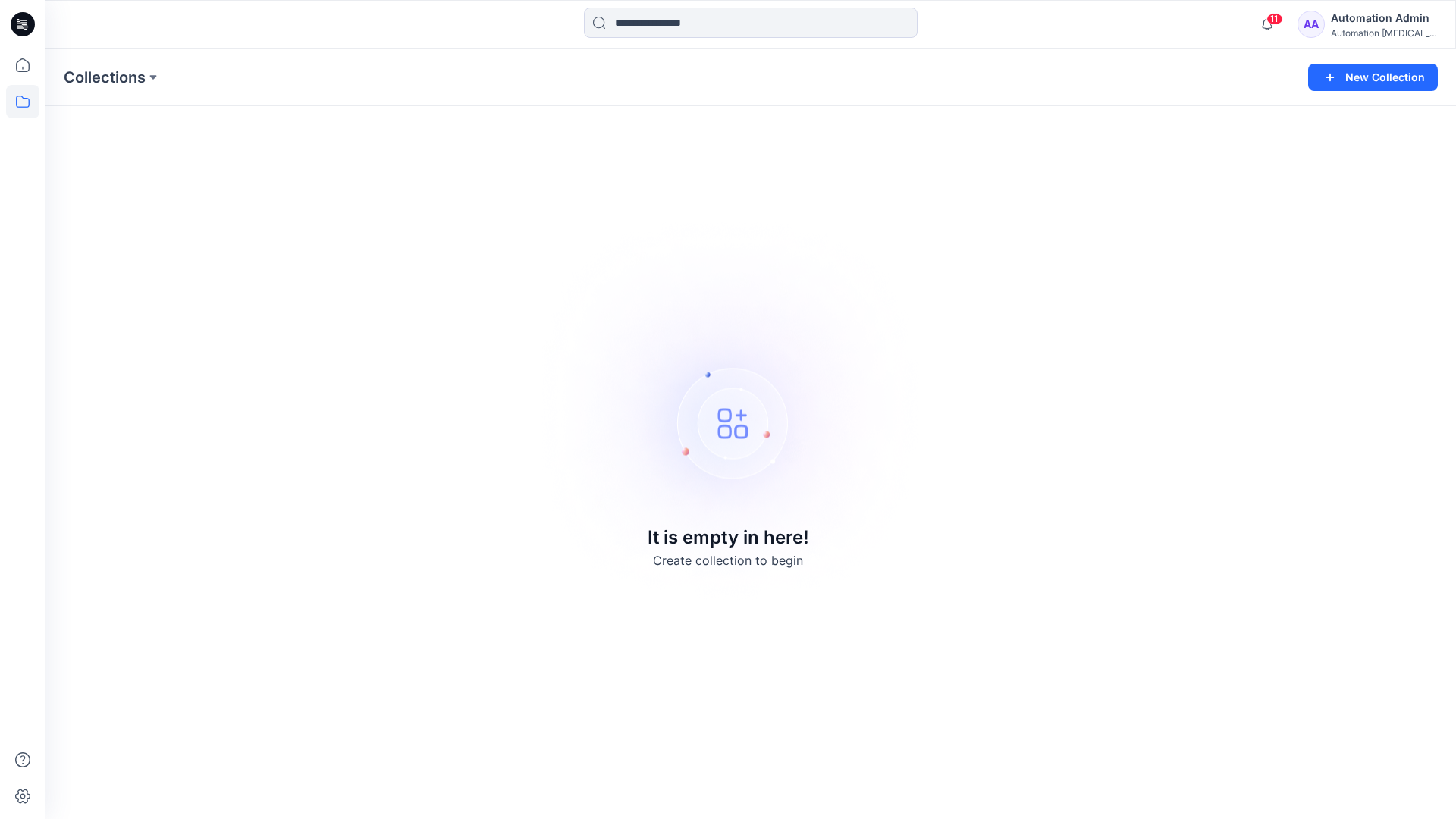
click at [1388, 29] on div "Automation [MEDICAL_DATA]..." at bounding box center [1384, 32] width 106 height 11
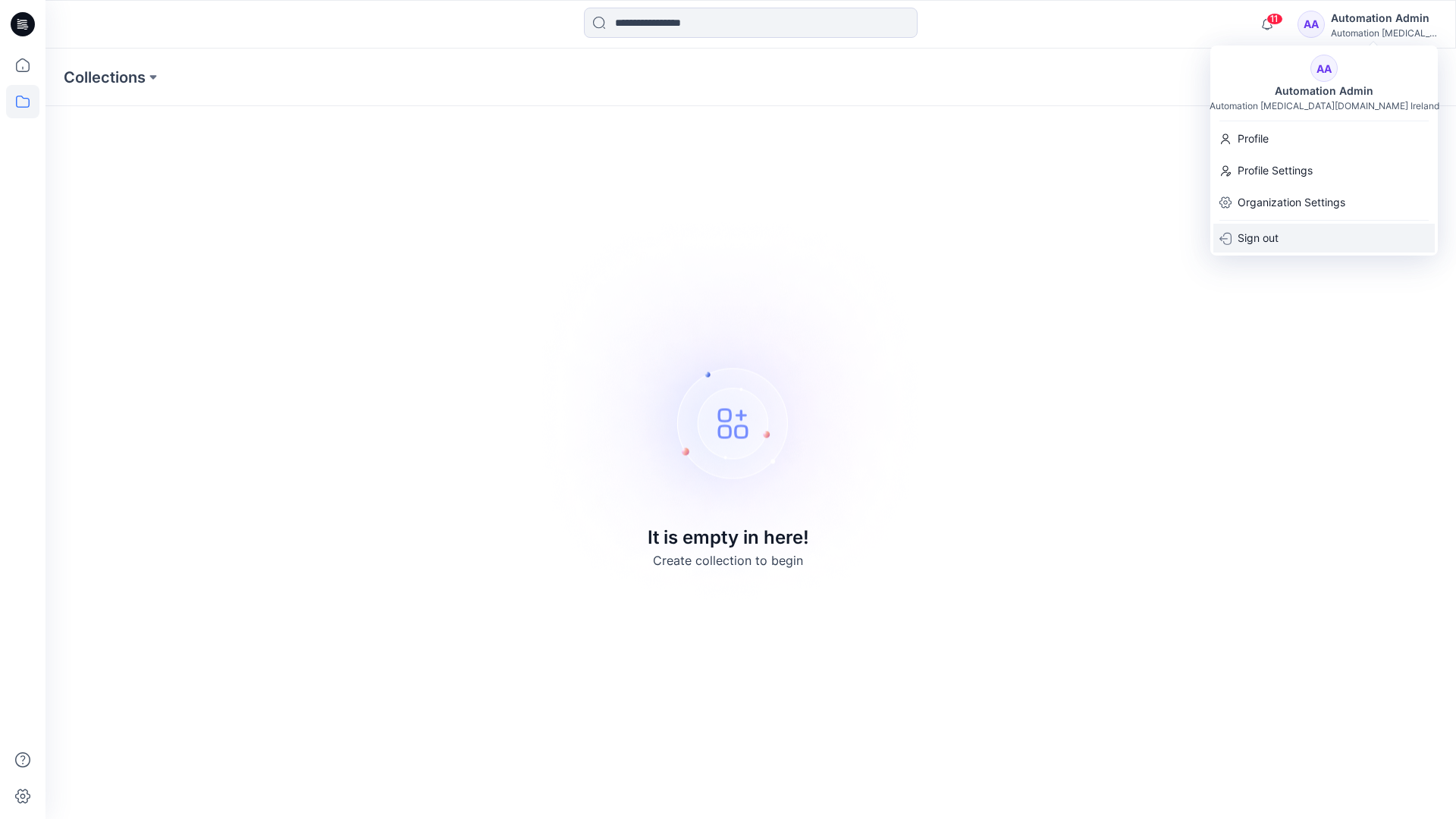
click at [1307, 244] on div "Sign out" at bounding box center [1324, 238] width 221 height 29
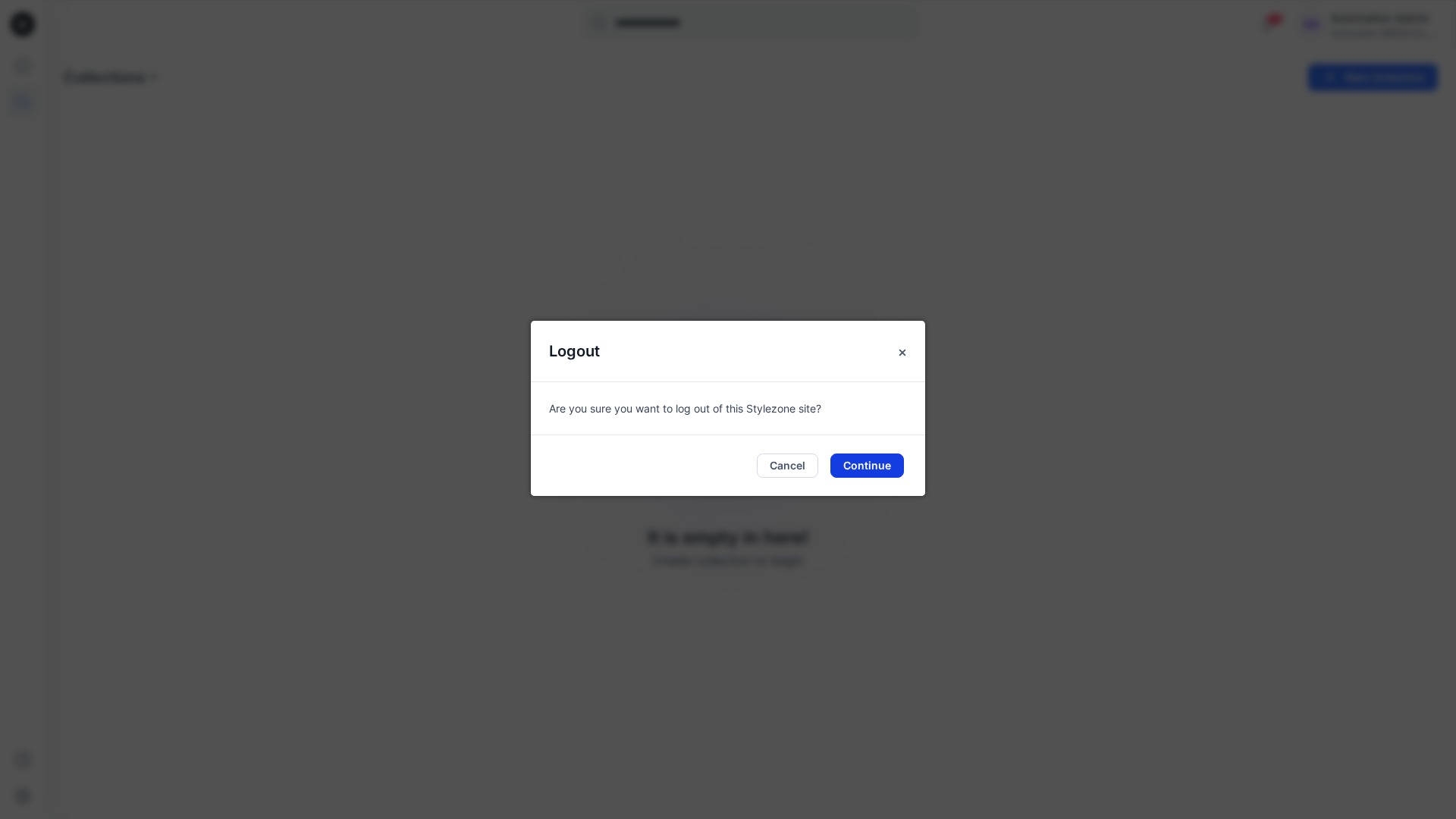
click at [875, 465] on button "Continue" at bounding box center [867, 466] width 74 height 25
